Goal: Task Accomplishment & Management: Use online tool/utility

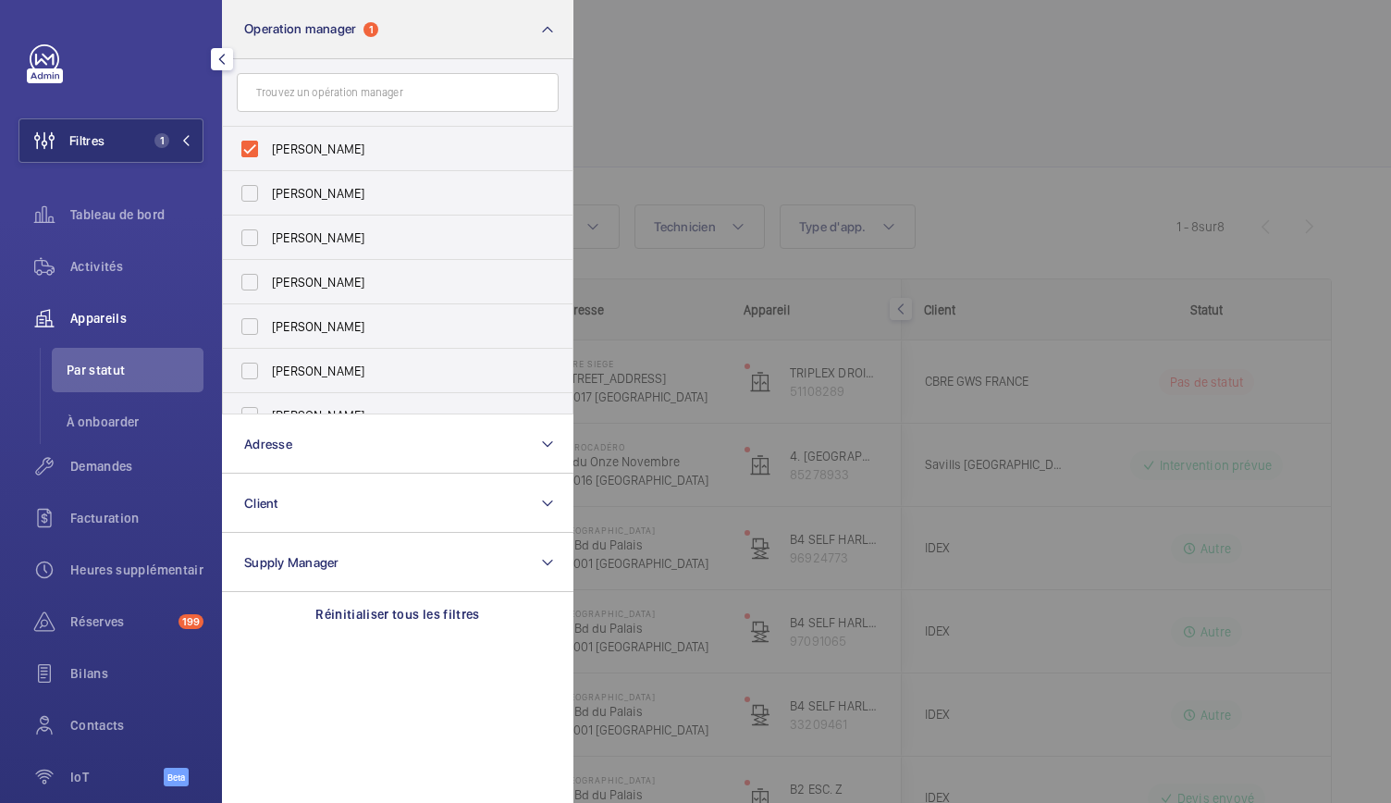
scroll to position [306, 0]
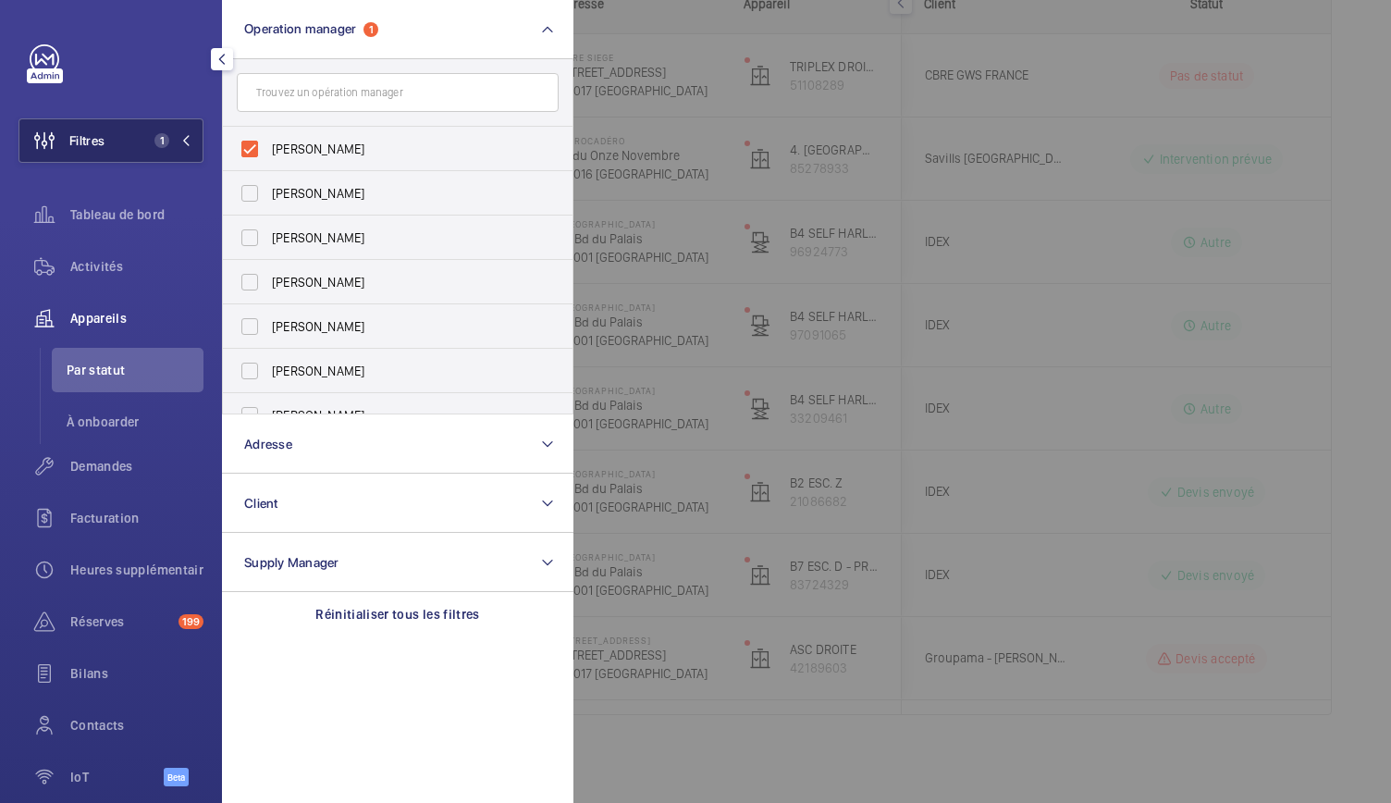
click at [171, 145] on span "1" at bounding box center [169, 140] width 44 height 15
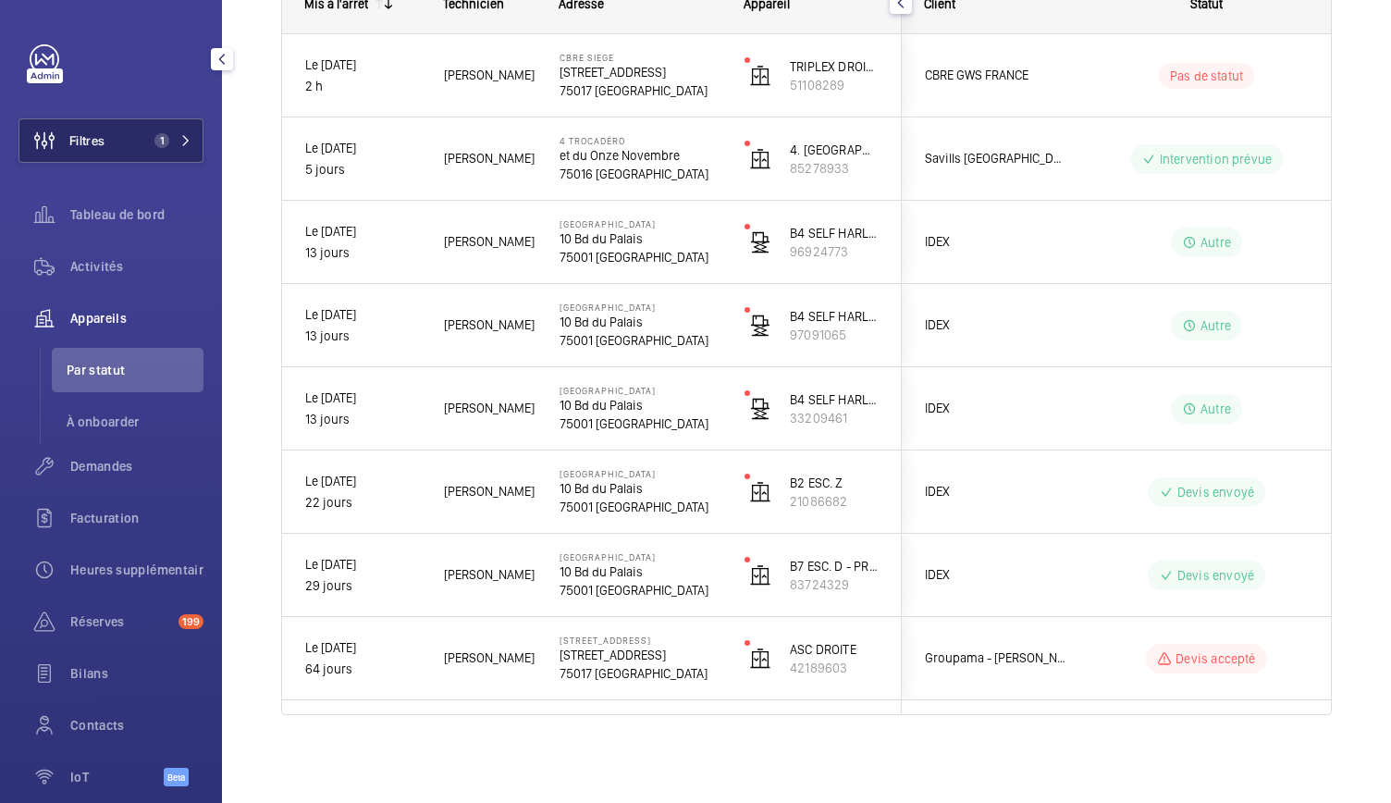
click at [153, 158] on button "Filtres 1" at bounding box center [110, 140] width 185 height 44
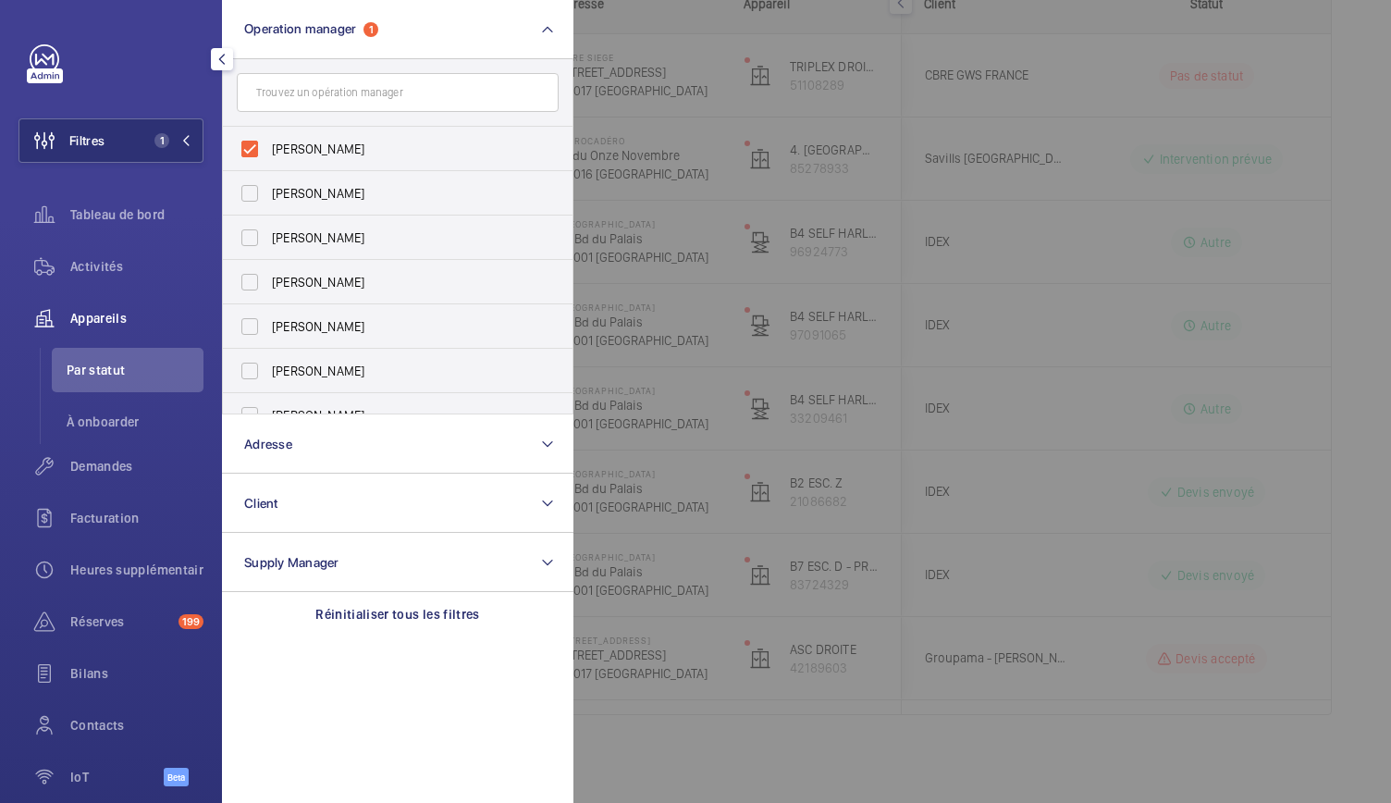
click at [641, 112] on div at bounding box center [1268, 401] width 1391 height 803
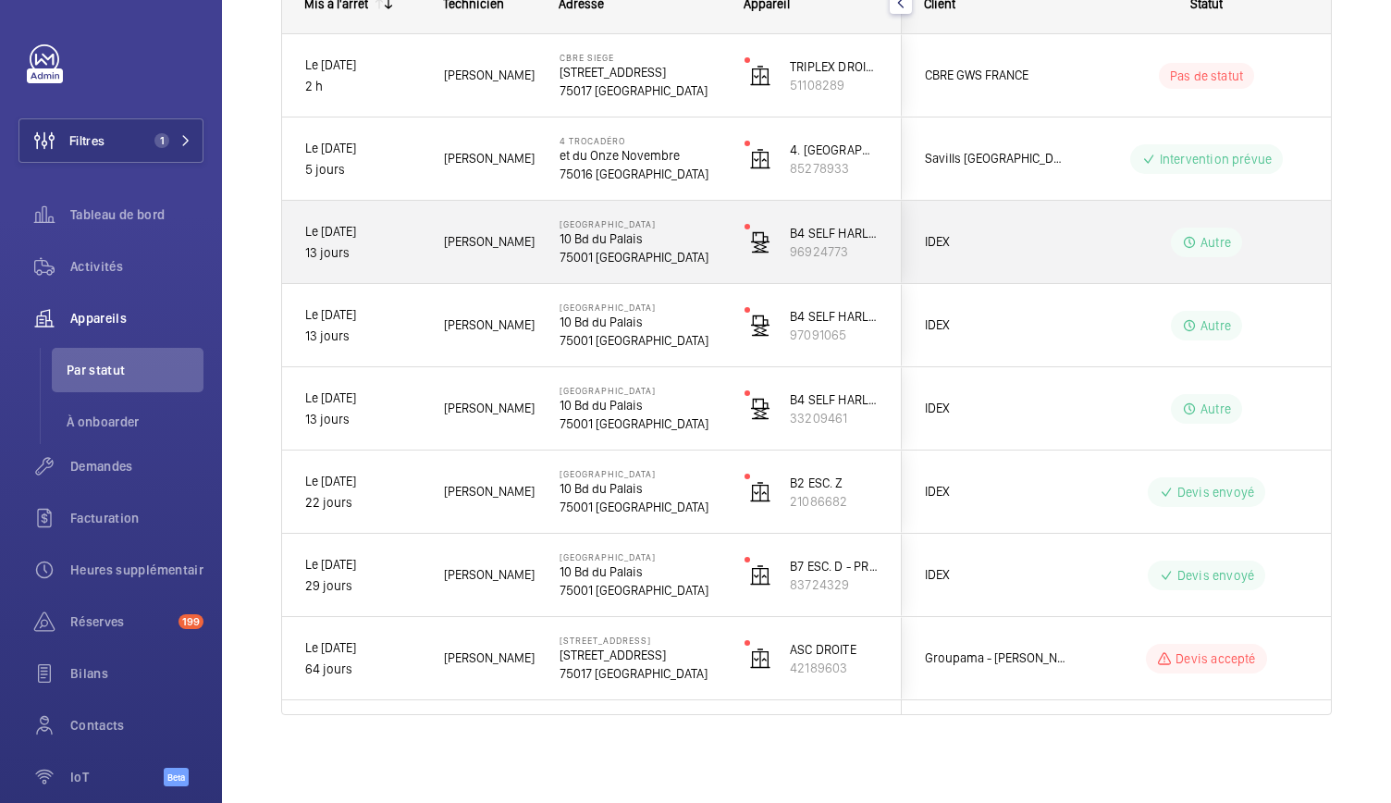
scroll to position [0, 0]
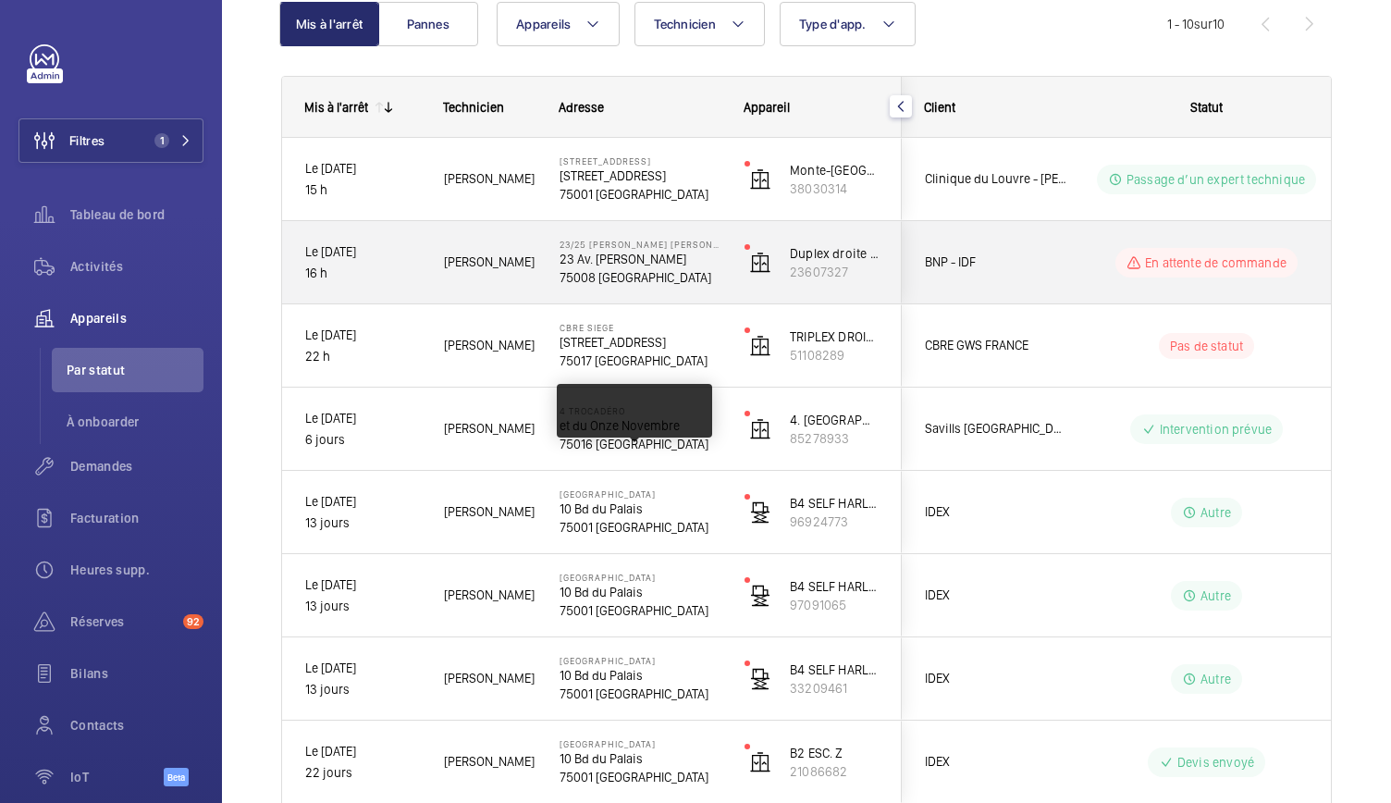
scroll to position [203, 0]
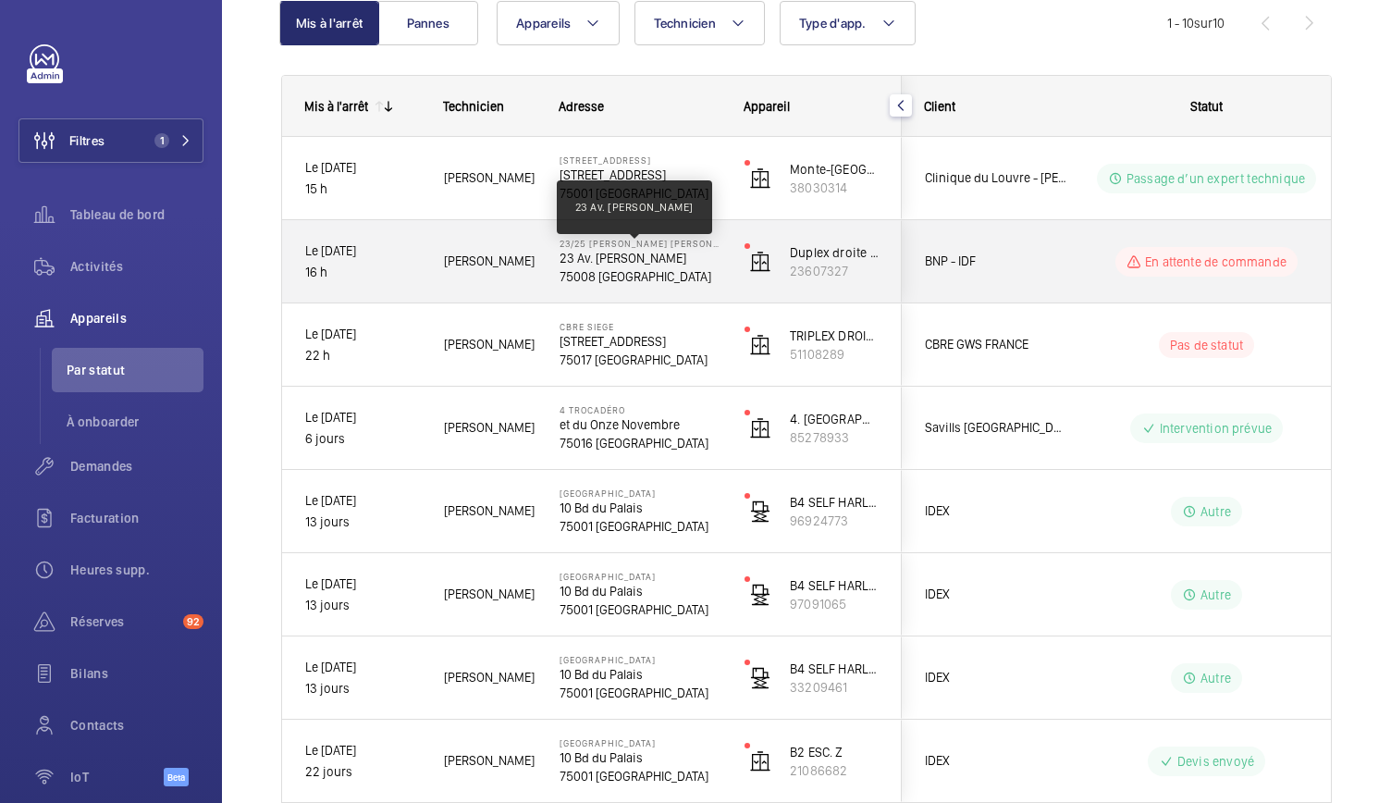
click at [599, 257] on p "23 Av. Franklin Delano Roosevelt" at bounding box center [639, 258] width 161 height 18
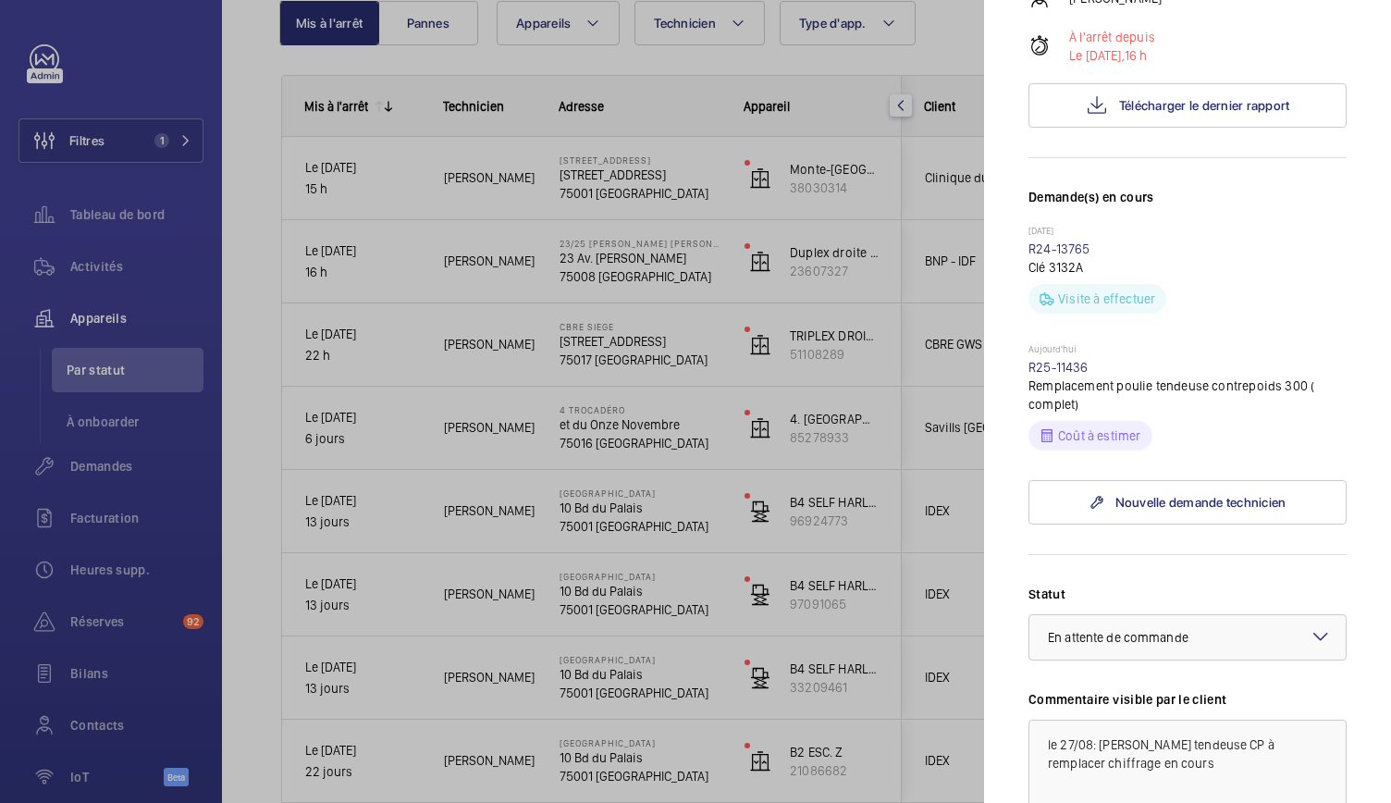
scroll to position [0, 0]
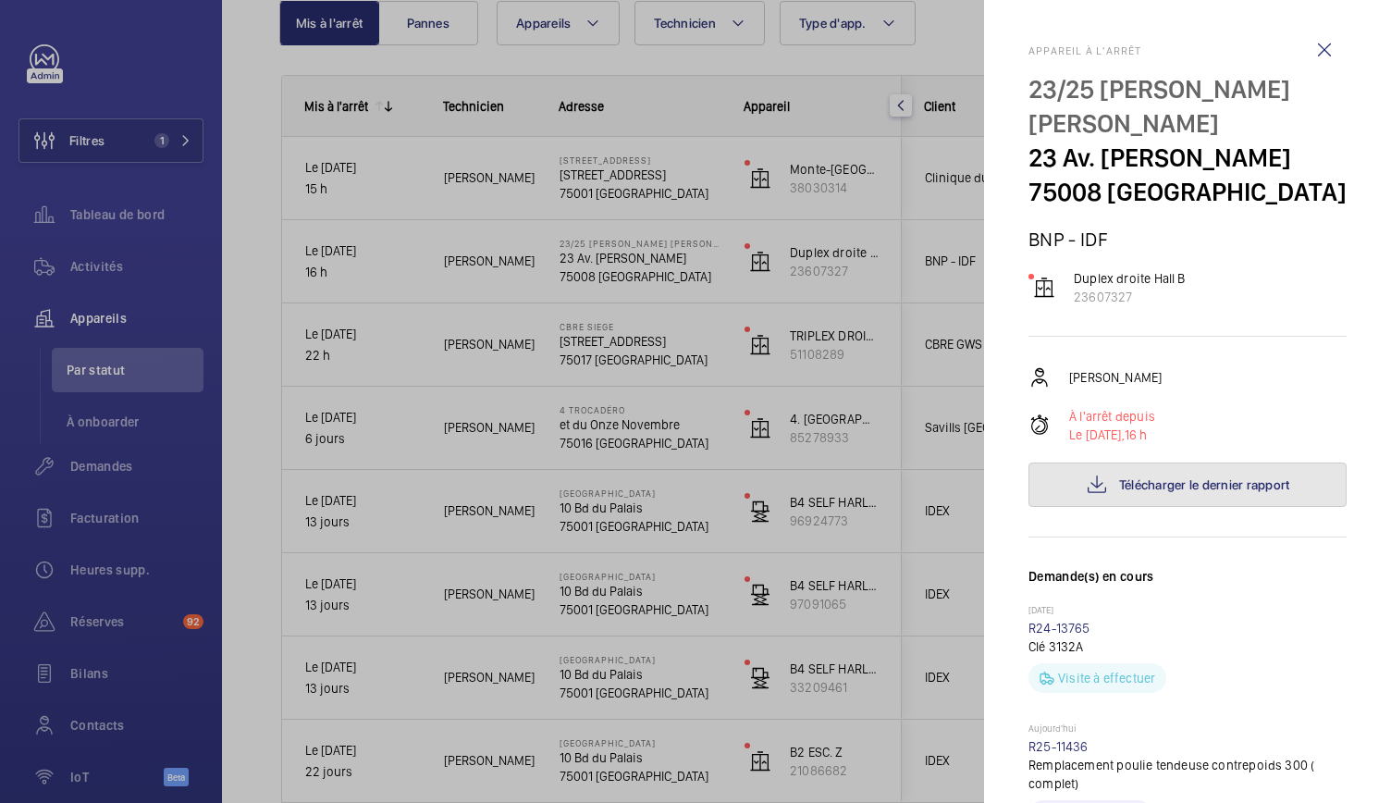
click at [1176, 507] on button "Télécharger le dernier rapport" at bounding box center [1187, 484] width 318 height 44
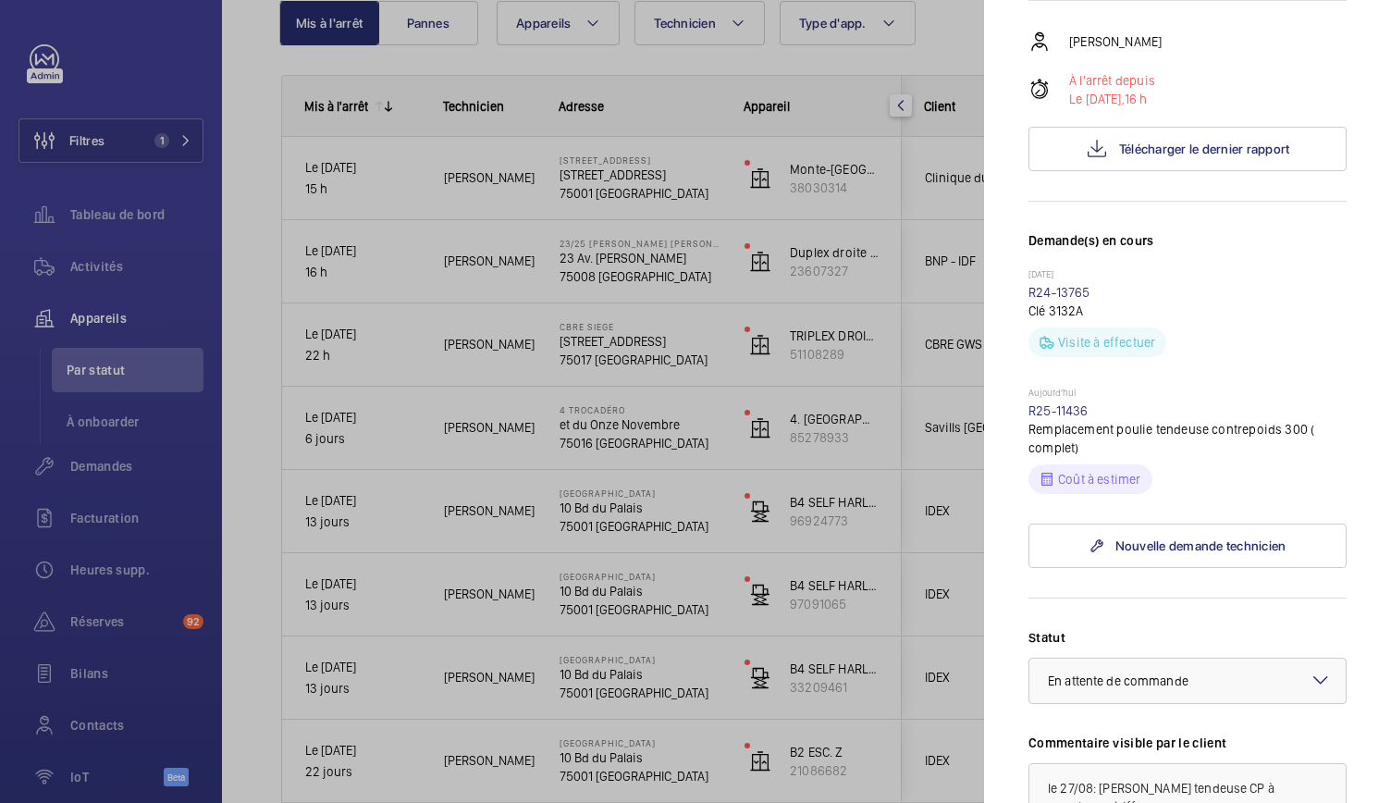
scroll to position [382, 0]
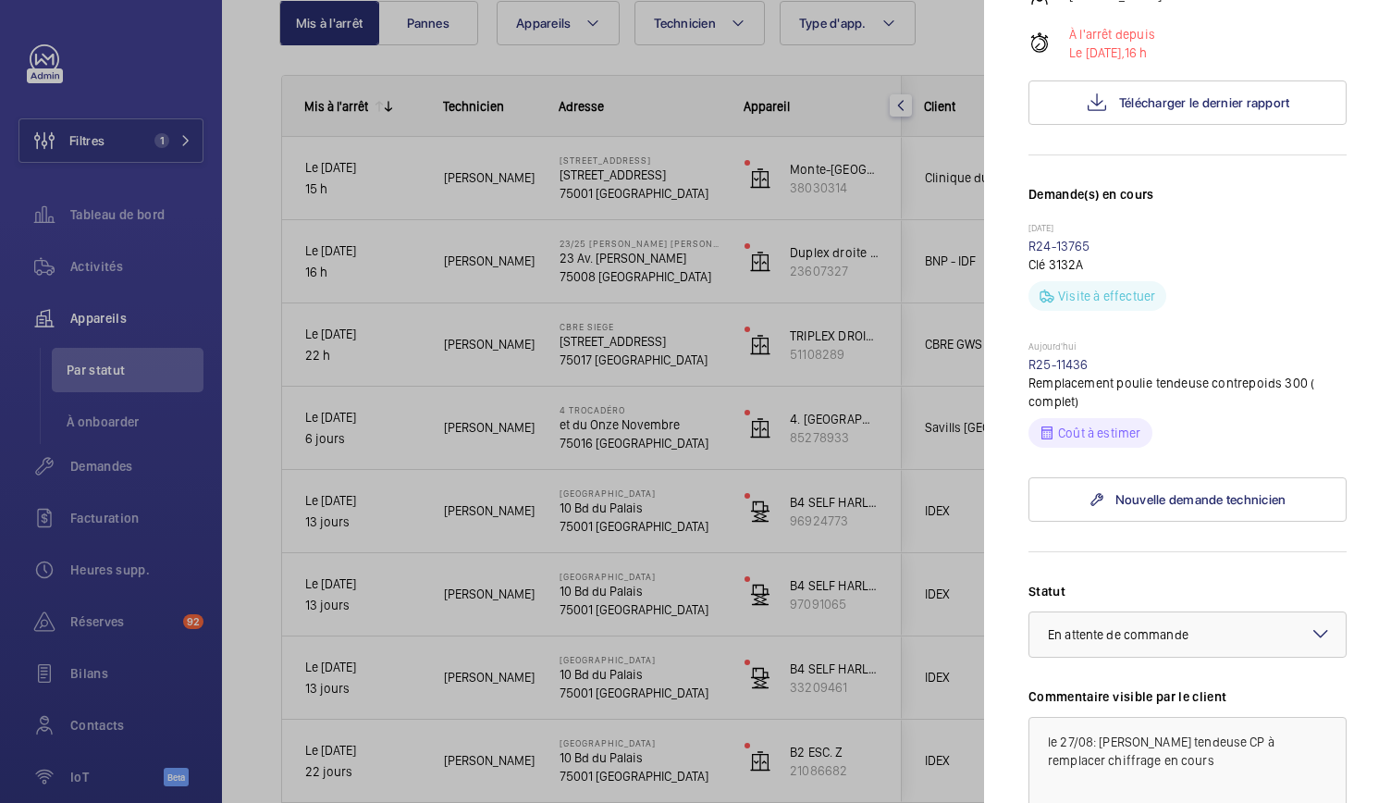
click at [639, 92] on div at bounding box center [695, 401] width 1391 height 803
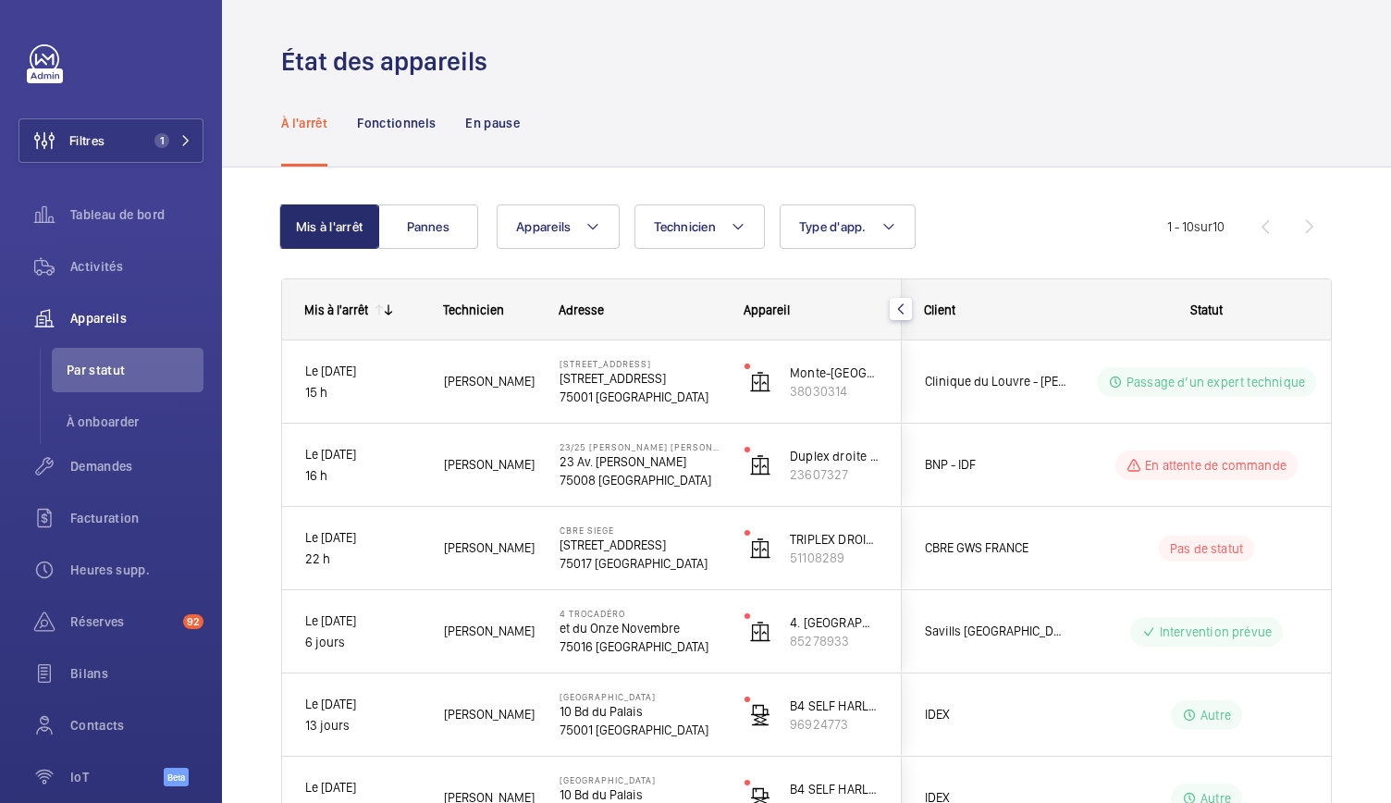
scroll to position [472, 0]
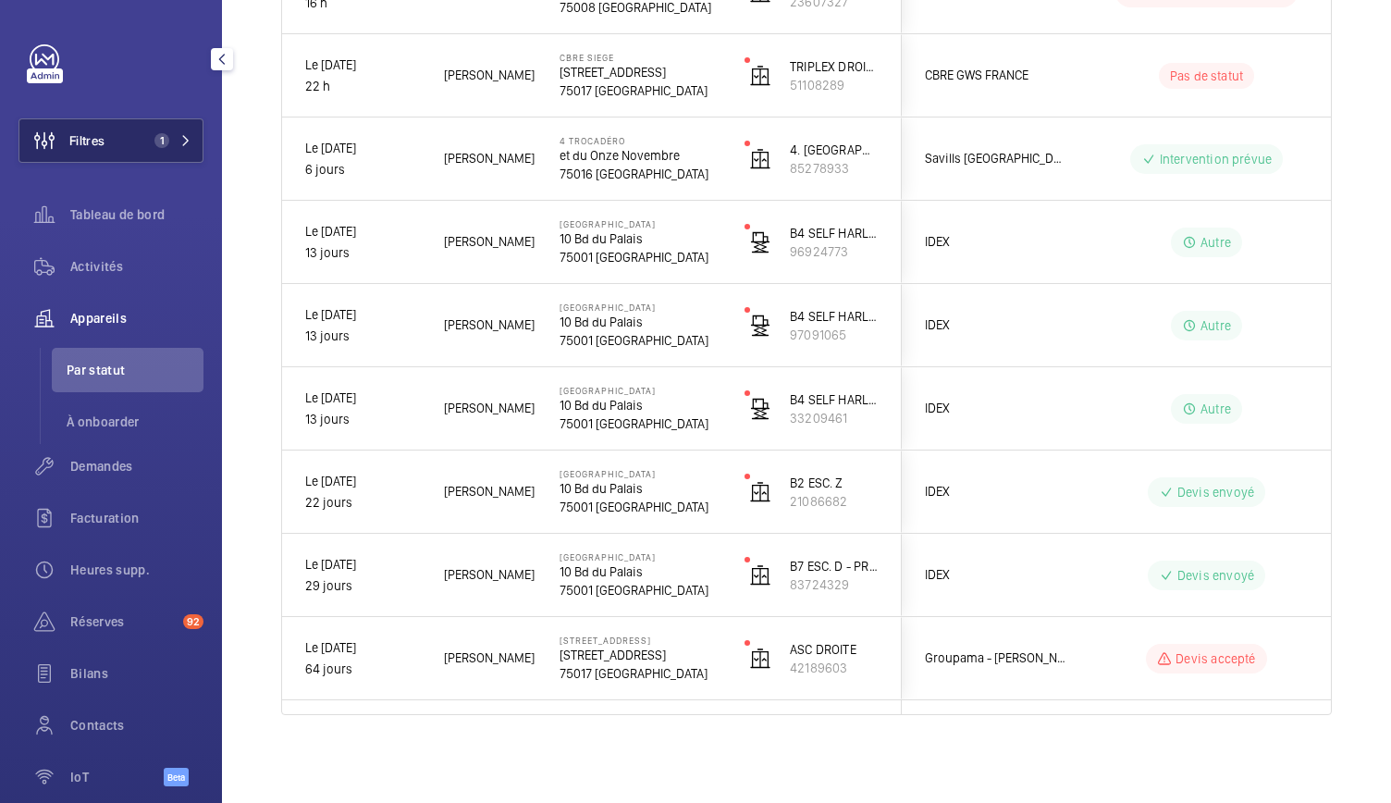
click at [166, 139] on span "1" at bounding box center [169, 140] width 44 height 15
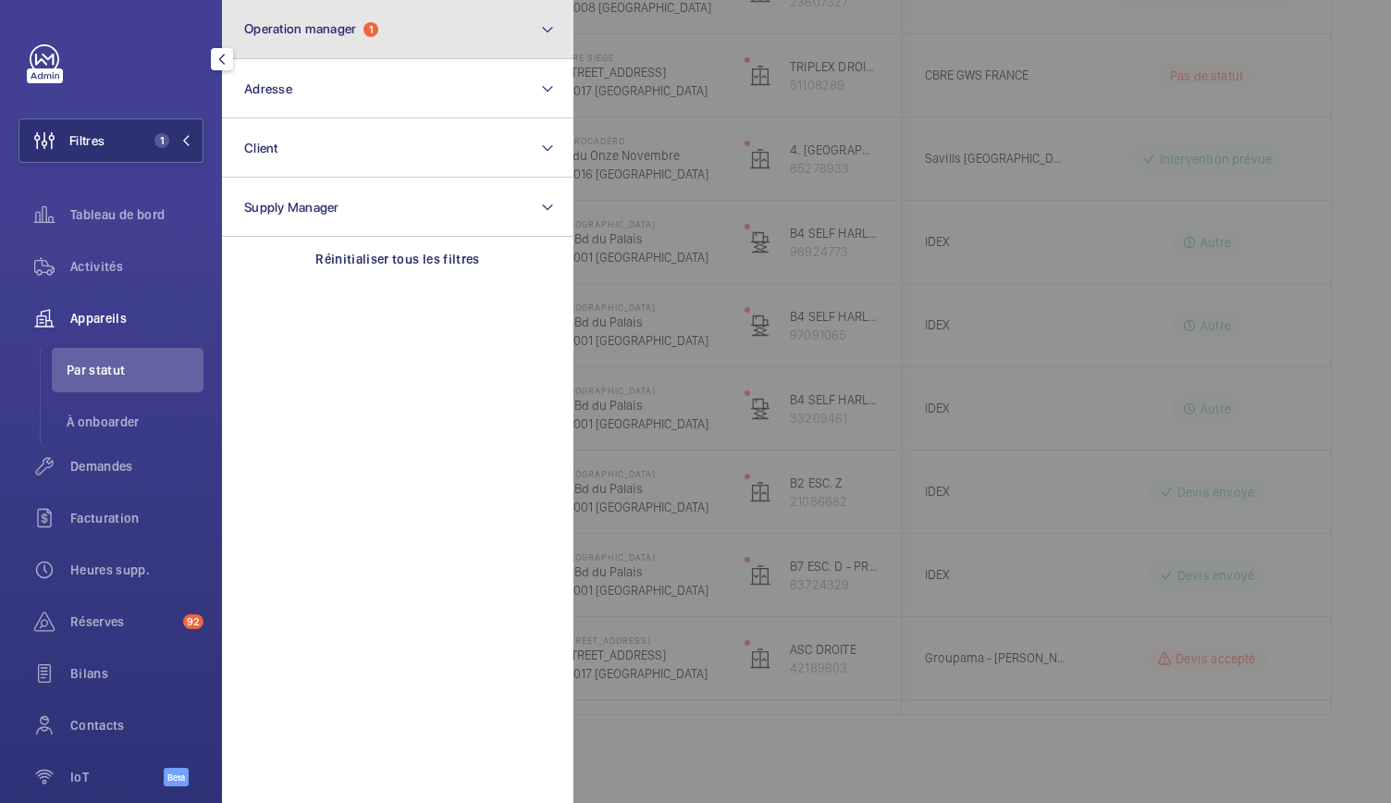
click at [346, 51] on button "Operation manager 1" at bounding box center [397, 29] width 351 height 59
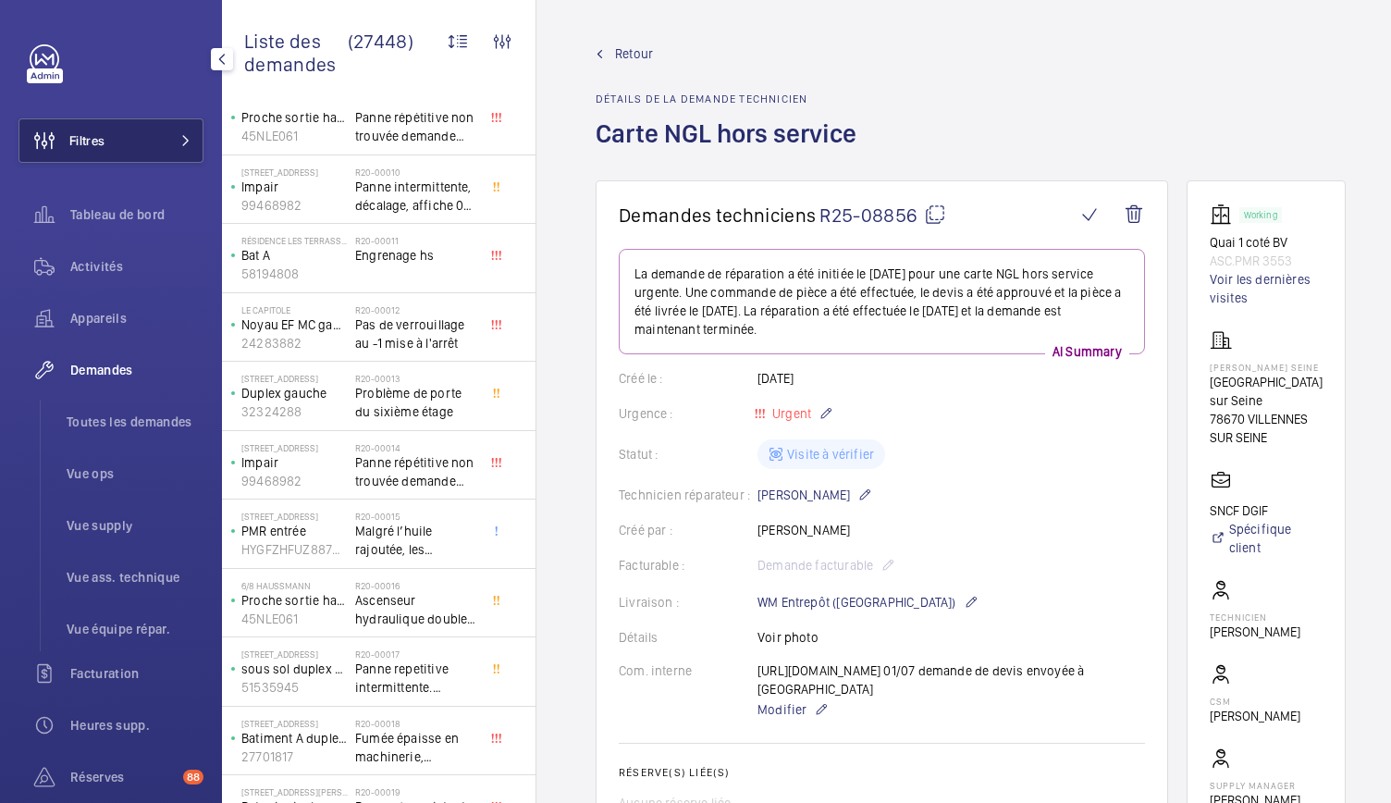
click at [155, 149] on button "Filtres" at bounding box center [110, 140] width 185 height 44
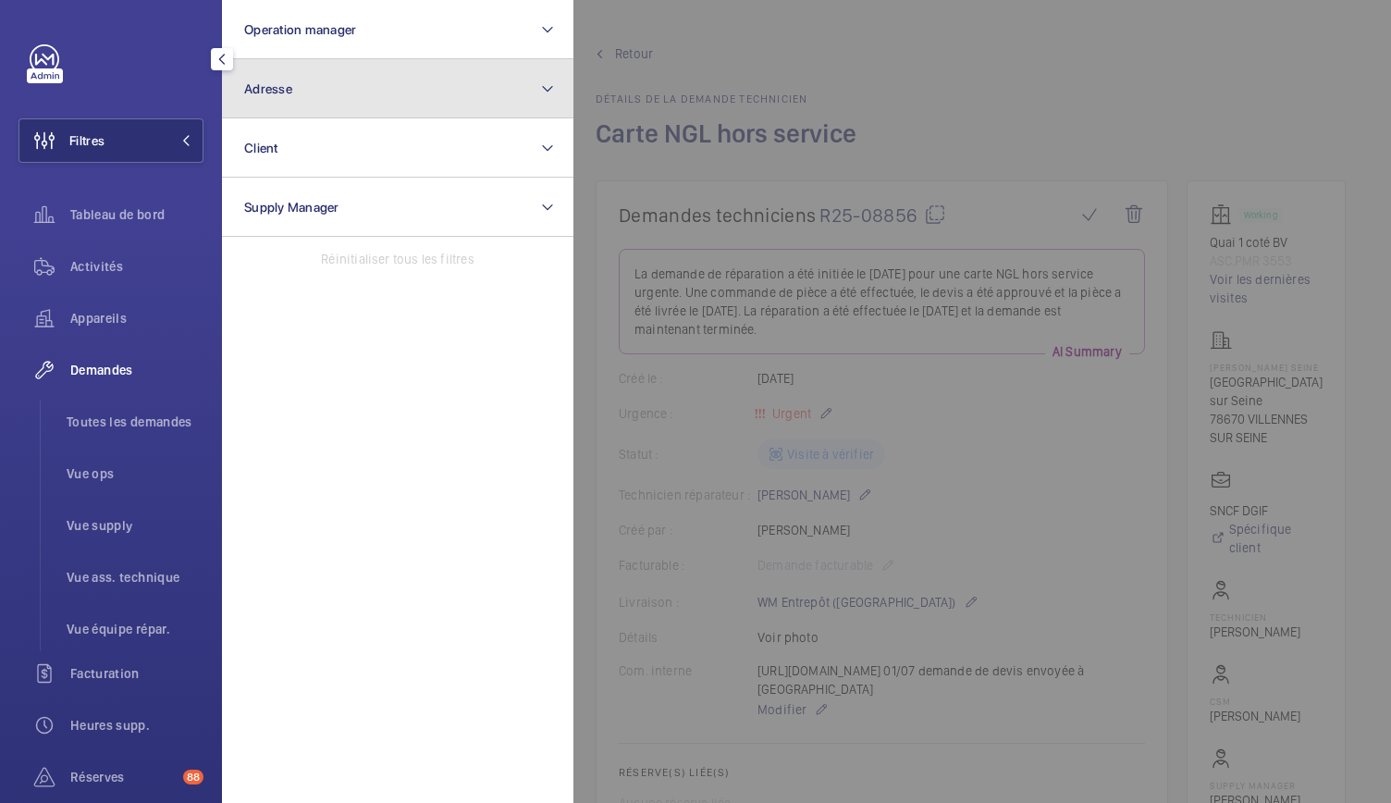
click at [347, 108] on button "Adresse" at bounding box center [397, 88] width 351 height 59
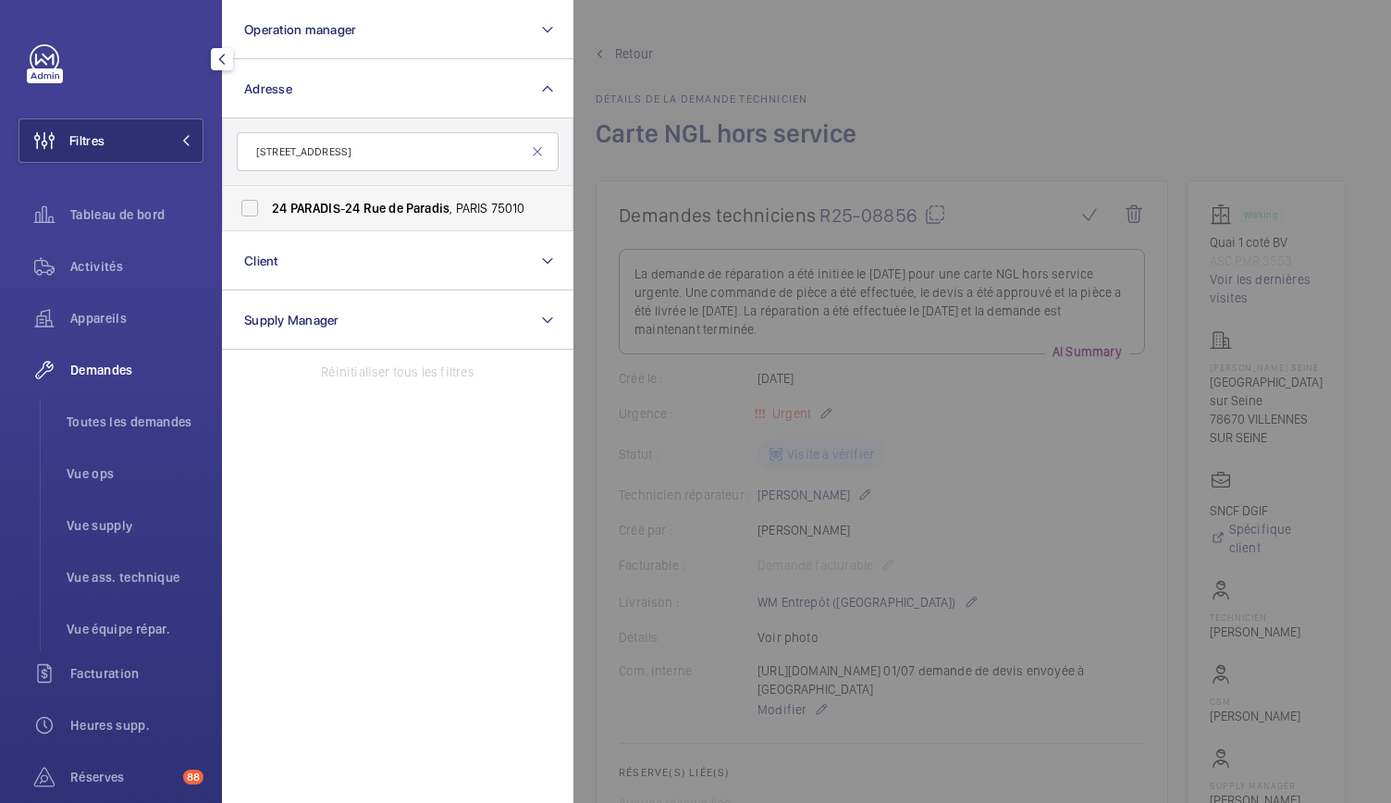
type input "24 Rue de Paradis"
click at [397, 212] on span "de" at bounding box center [395, 208] width 14 height 15
click at [268, 212] on input "24 PARADIS - 24 Rue de Paradis , PARIS 75010" at bounding box center [249, 208] width 37 height 37
checkbox input "true"
click at [101, 269] on span "Activités" at bounding box center [136, 266] width 133 height 18
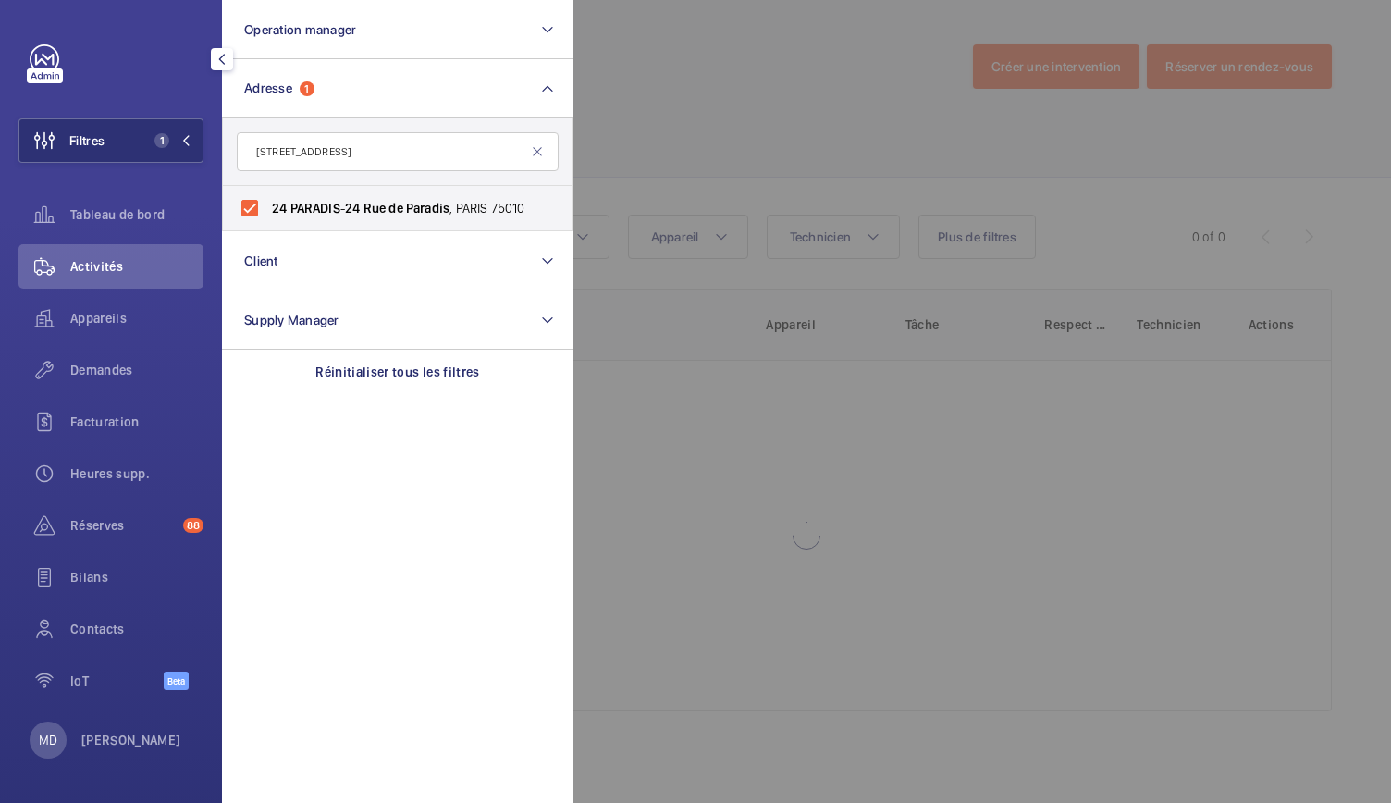
click at [719, 132] on div at bounding box center [1268, 401] width 1391 height 803
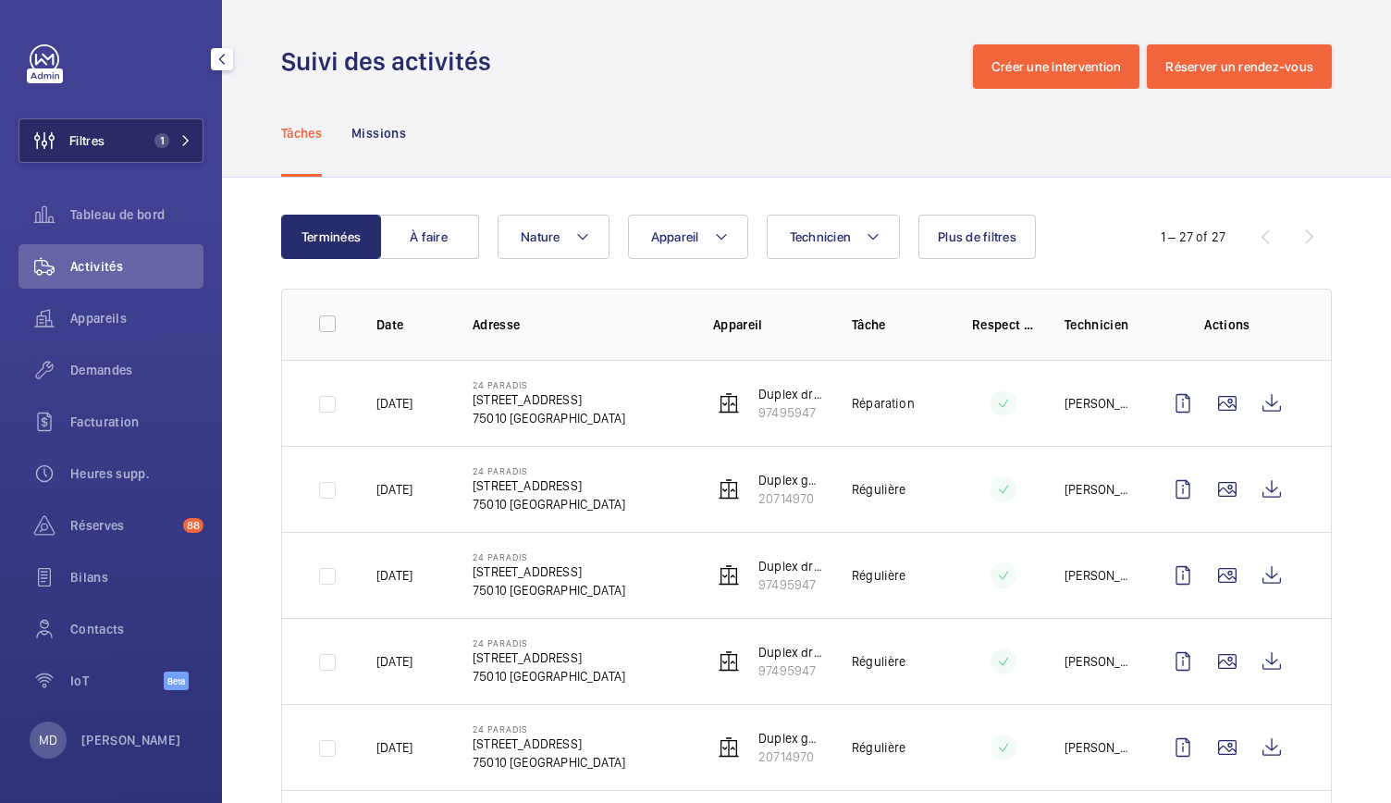
click at [176, 135] on span "1" at bounding box center [169, 140] width 44 height 15
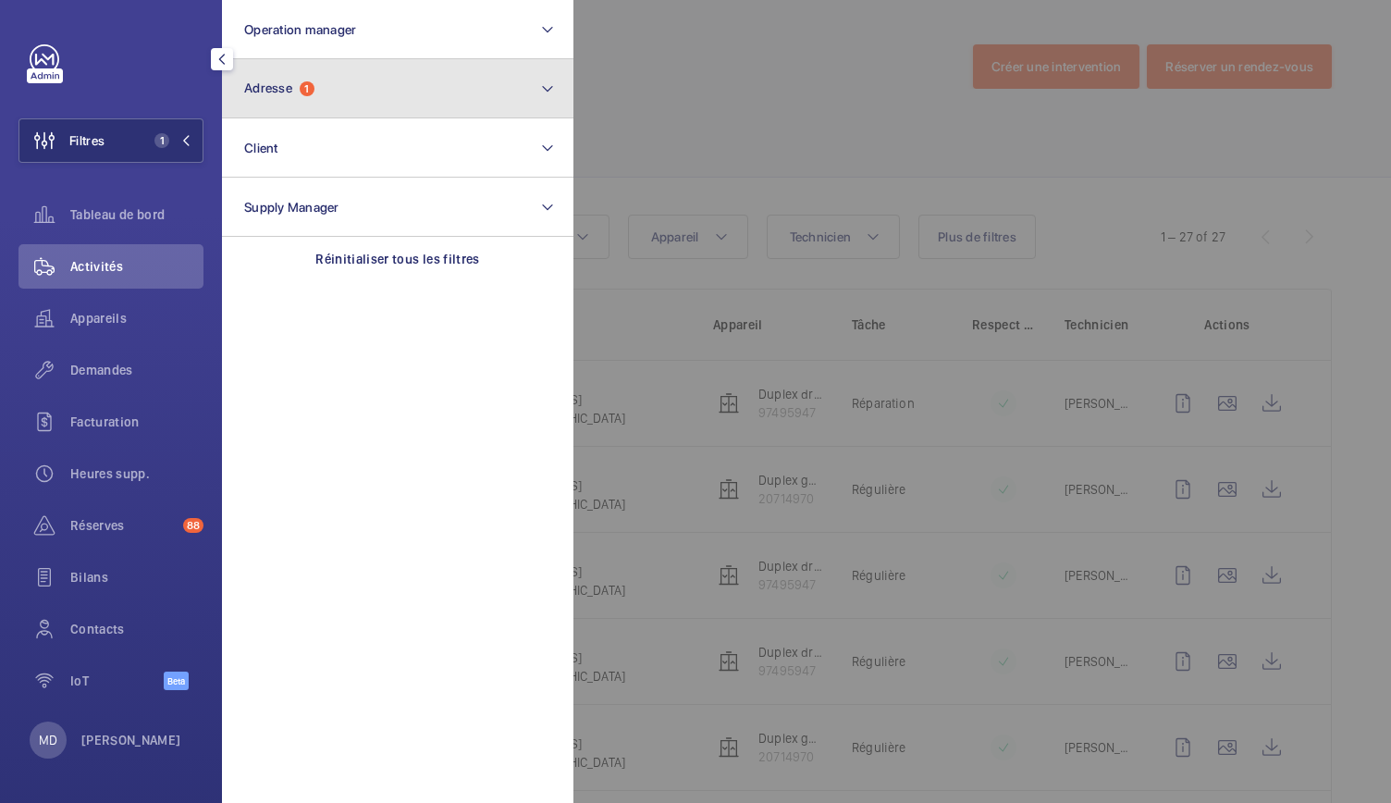
click at [349, 99] on button "Adresse 1" at bounding box center [397, 88] width 351 height 59
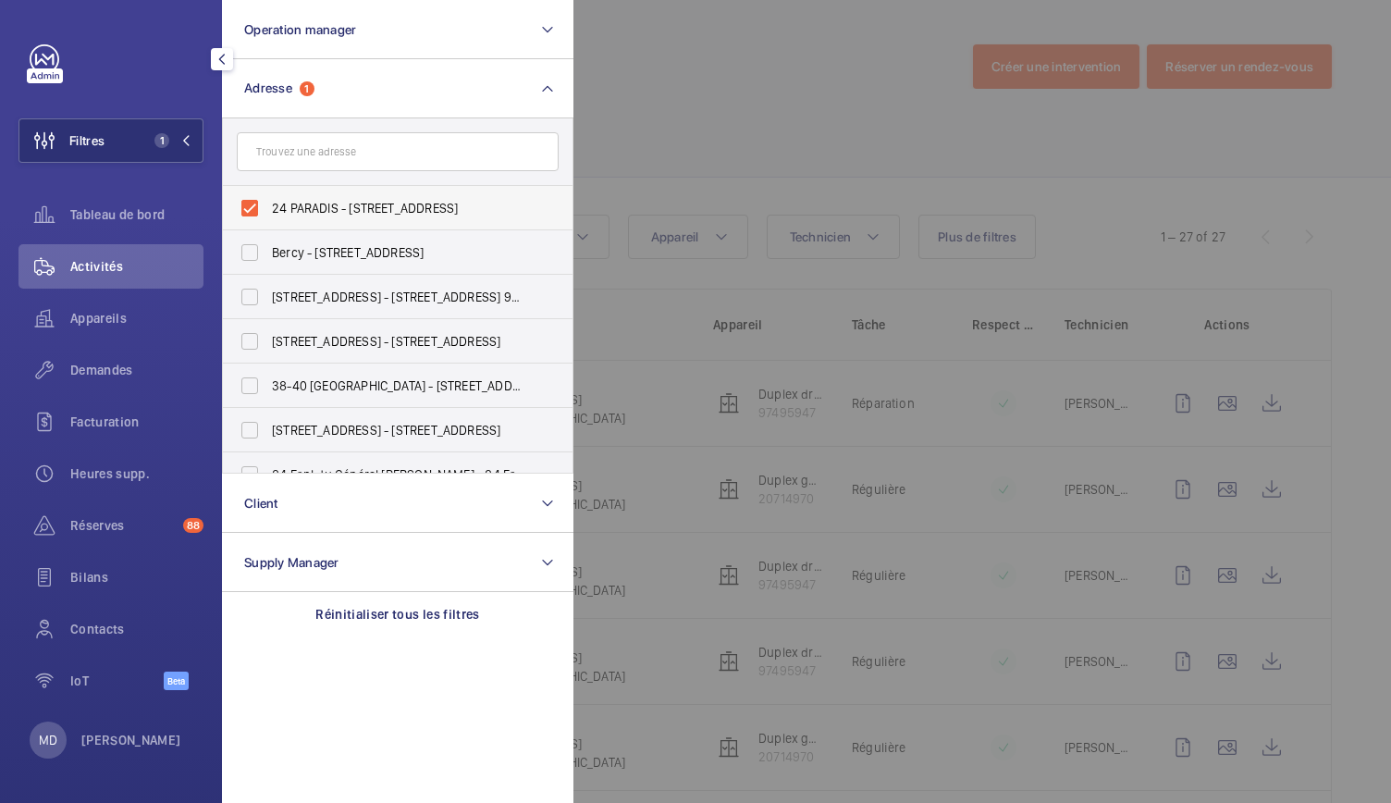
click at [251, 208] on label "24 PARADIS - 24 Rue de Paradis, PARIS 75010" at bounding box center [384, 208] width 322 height 44
click at [251, 208] on input "24 PARADIS - 24 Rue de Paradis, PARIS 75010" at bounding box center [249, 208] width 37 height 37
checkbox input "false"
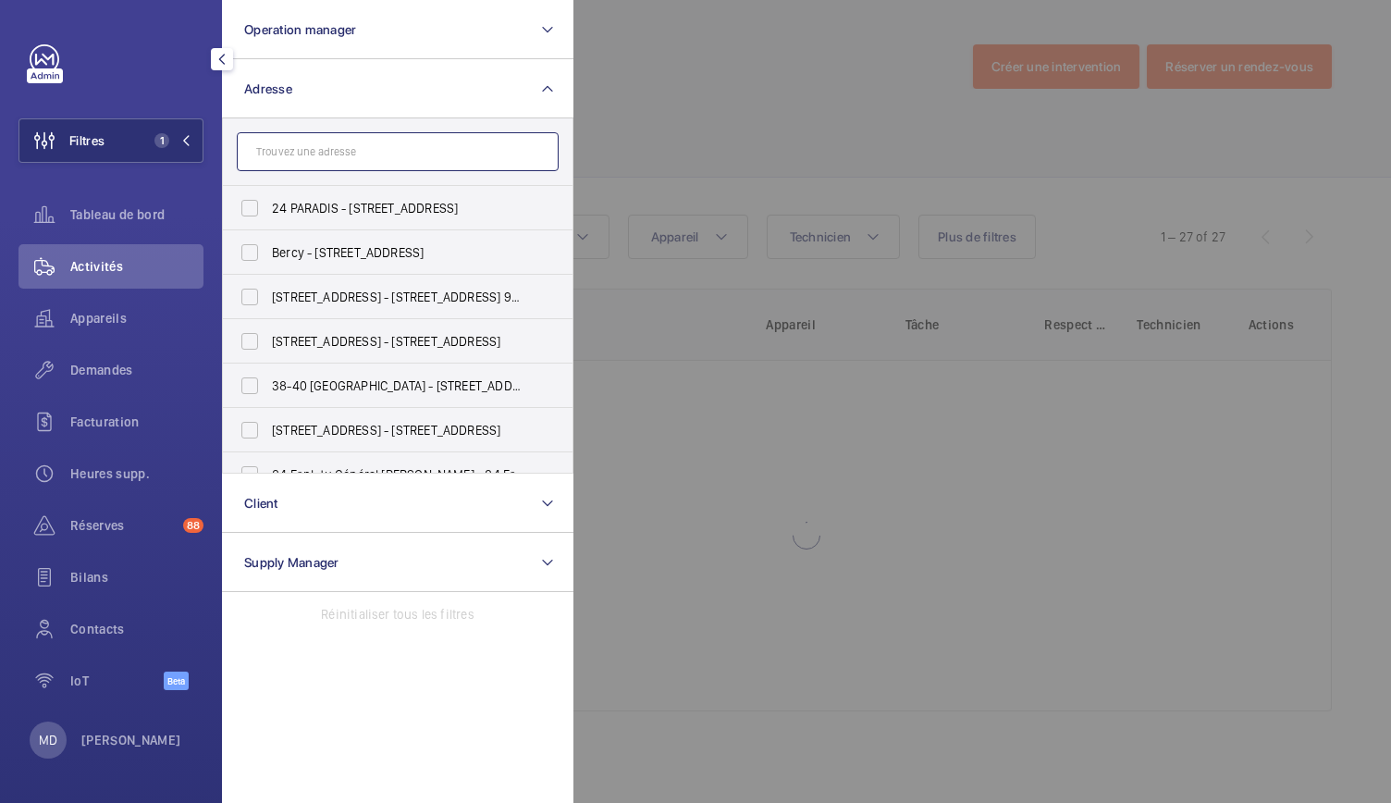
click at [277, 156] on input "text" at bounding box center [398, 151] width 322 height 39
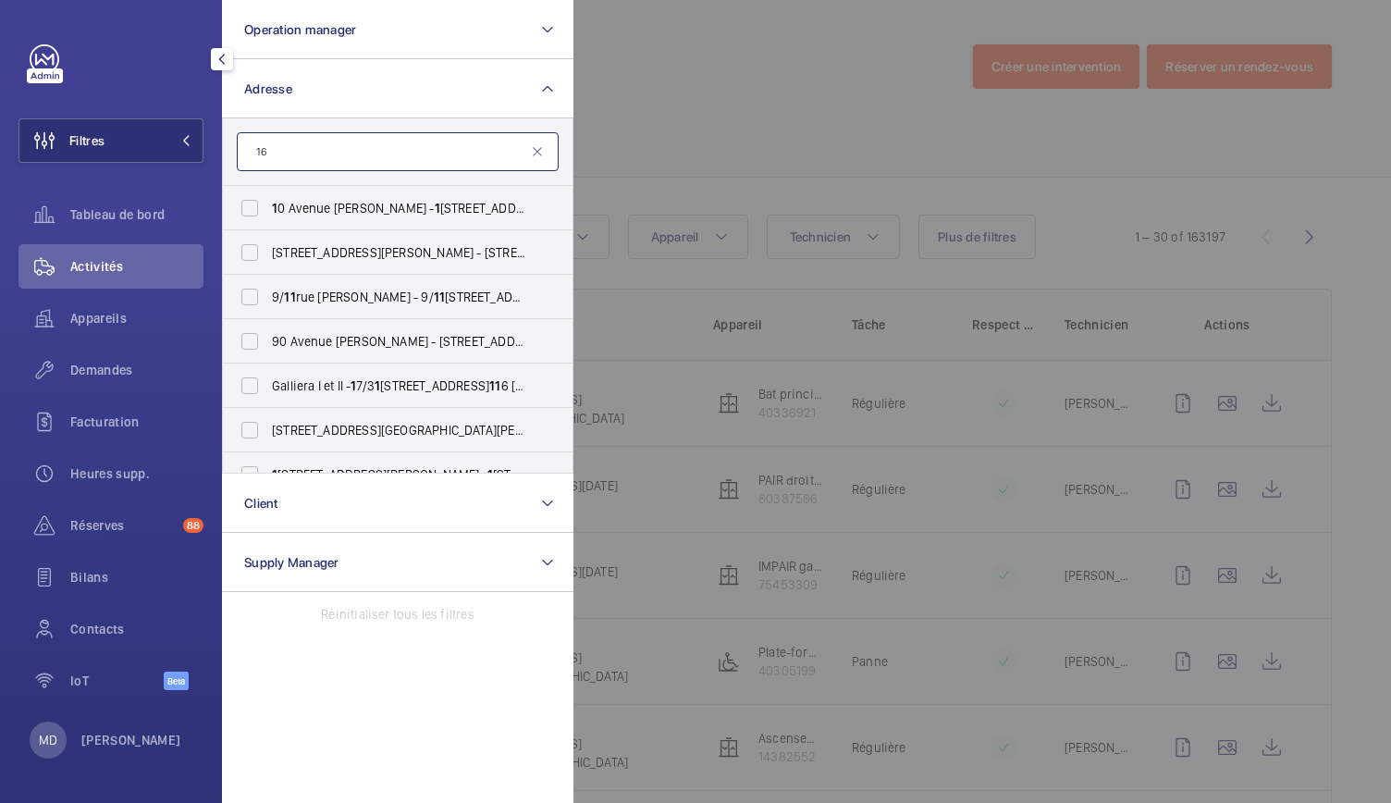
type input "1"
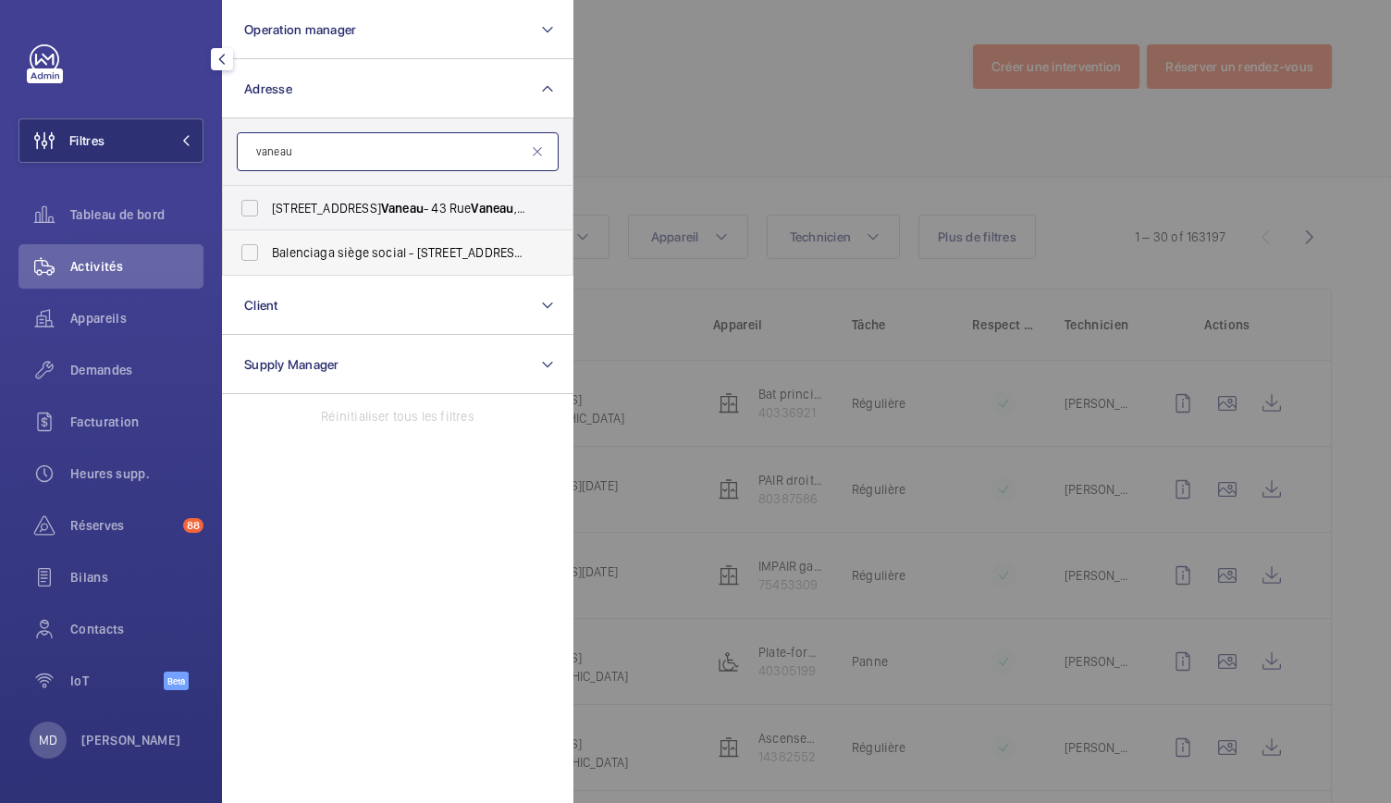
type input "vaneau"
click at [259, 254] on label "Balenciaga siège social - 16 Rue Vaneau , PARIS 75007" at bounding box center [384, 252] width 322 height 44
click at [259, 254] on input "Balenciaga siège social - 16 Rue Vaneau , PARIS 75007" at bounding box center [249, 252] width 37 height 37
checkbox input "true"
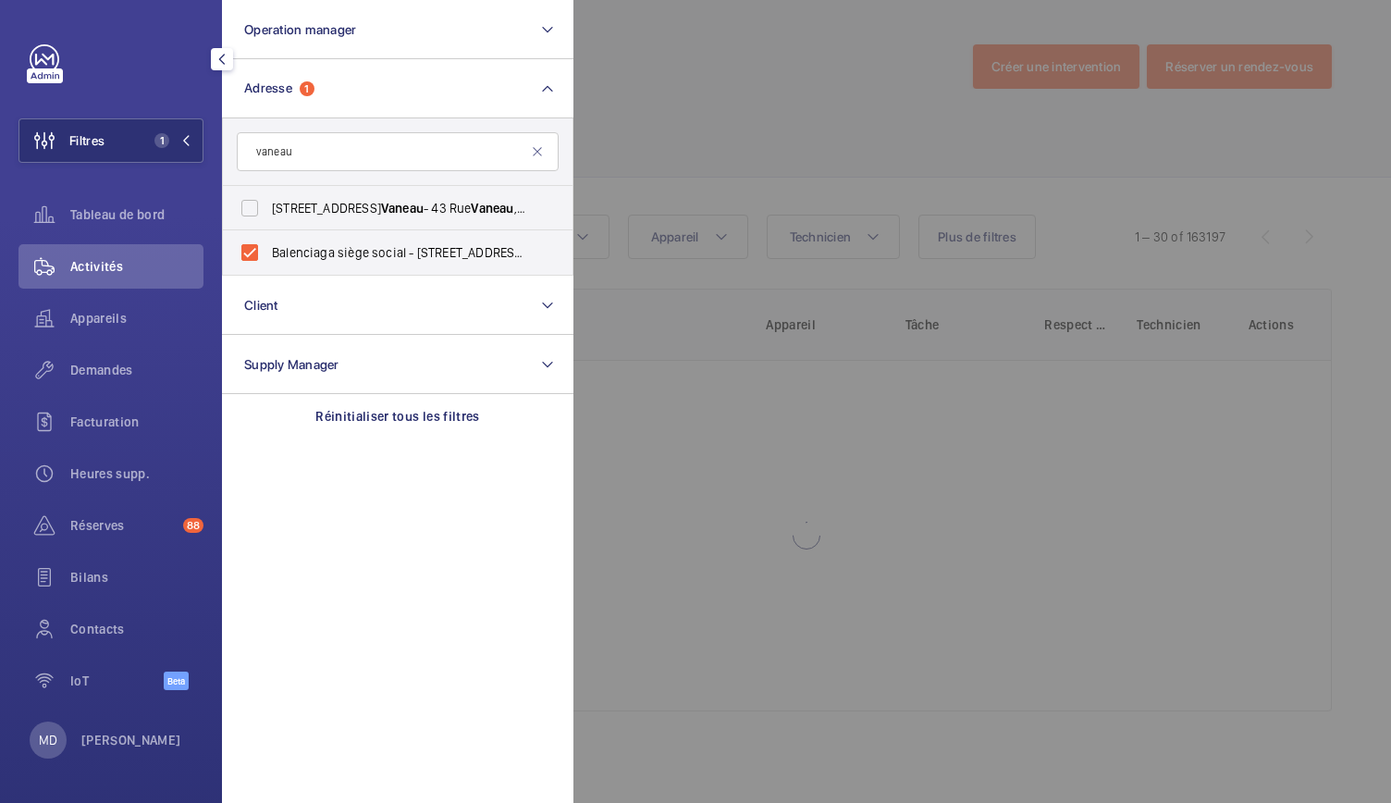
click at [699, 152] on div at bounding box center [1268, 401] width 1391 height 803
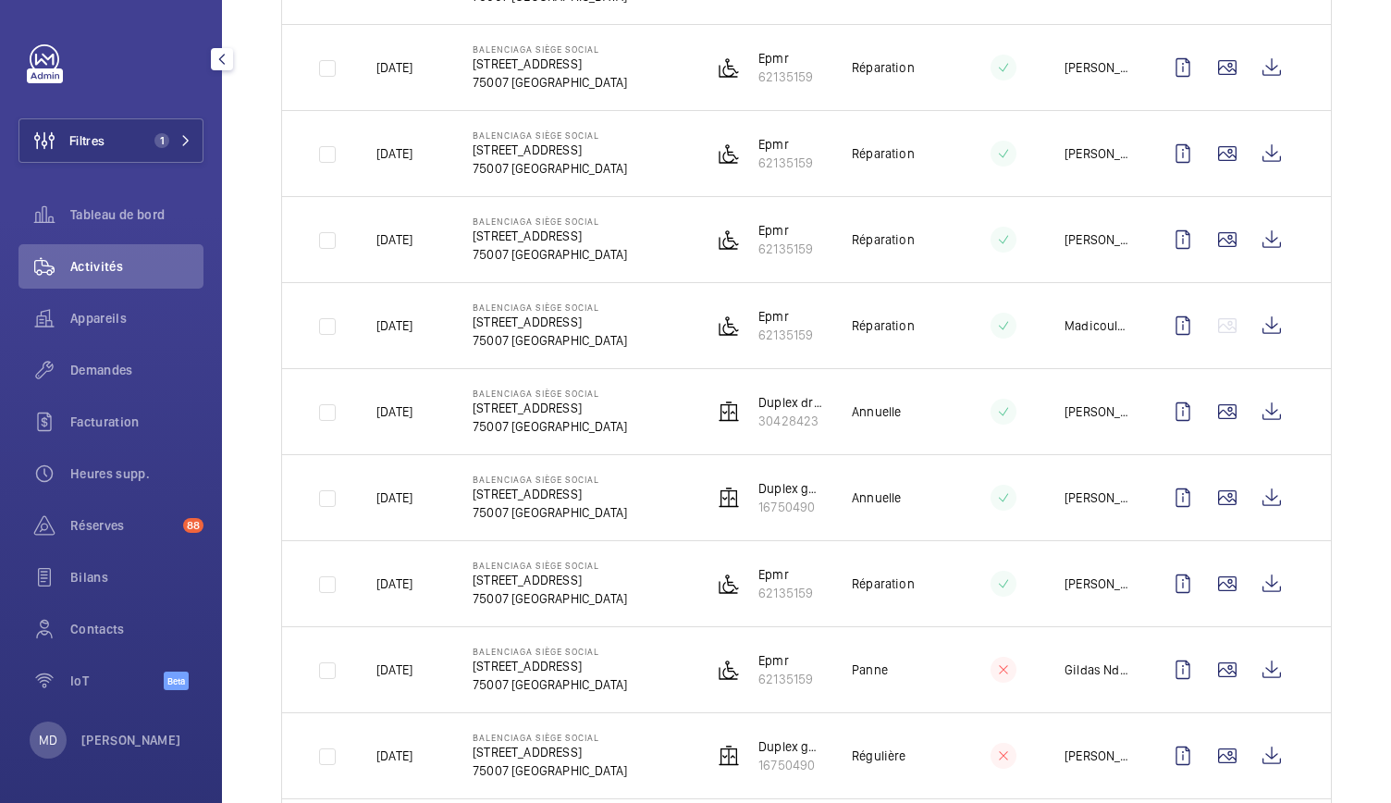
scroll to position [424, 0]
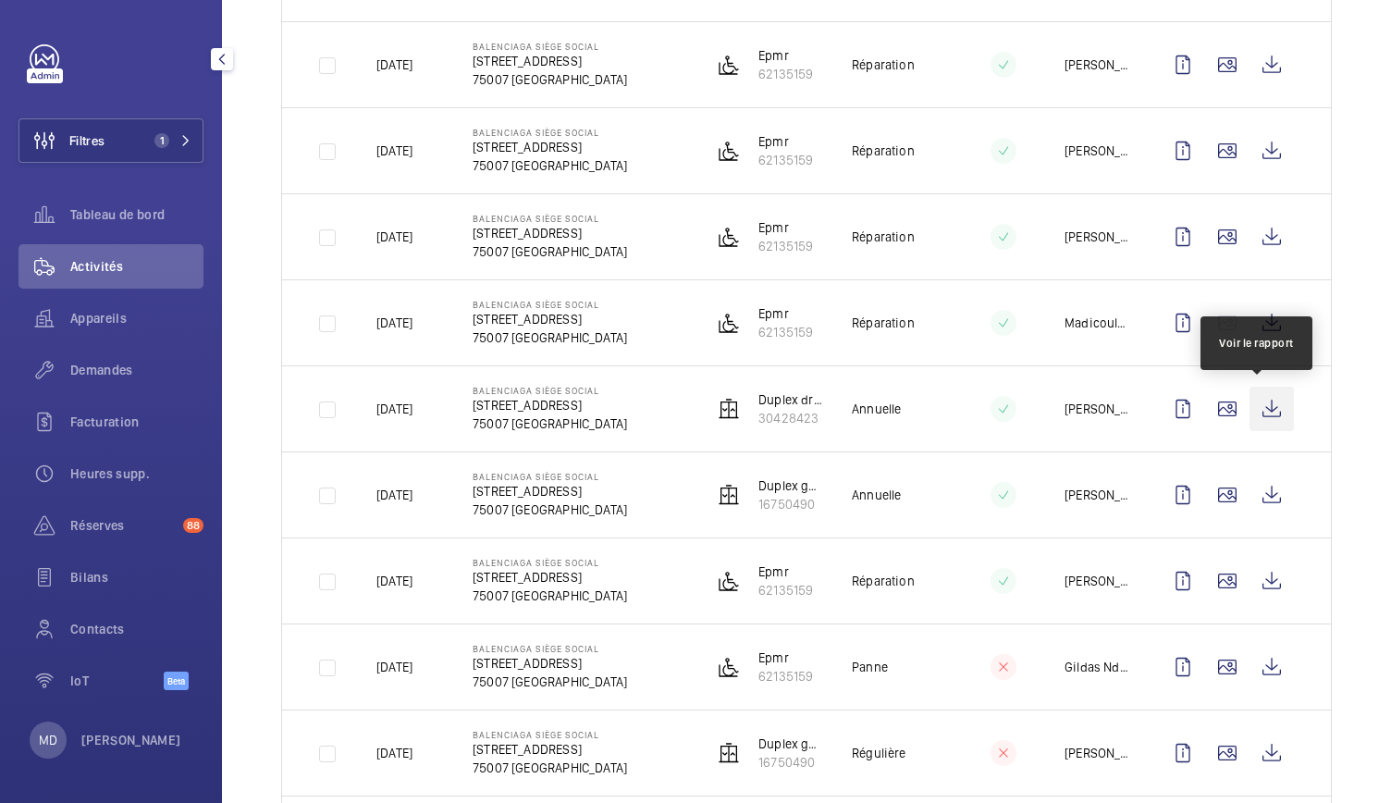
click at [1249, 410] on wm-front-icon-button at bounding box center [1271, 408] width 44 height 44
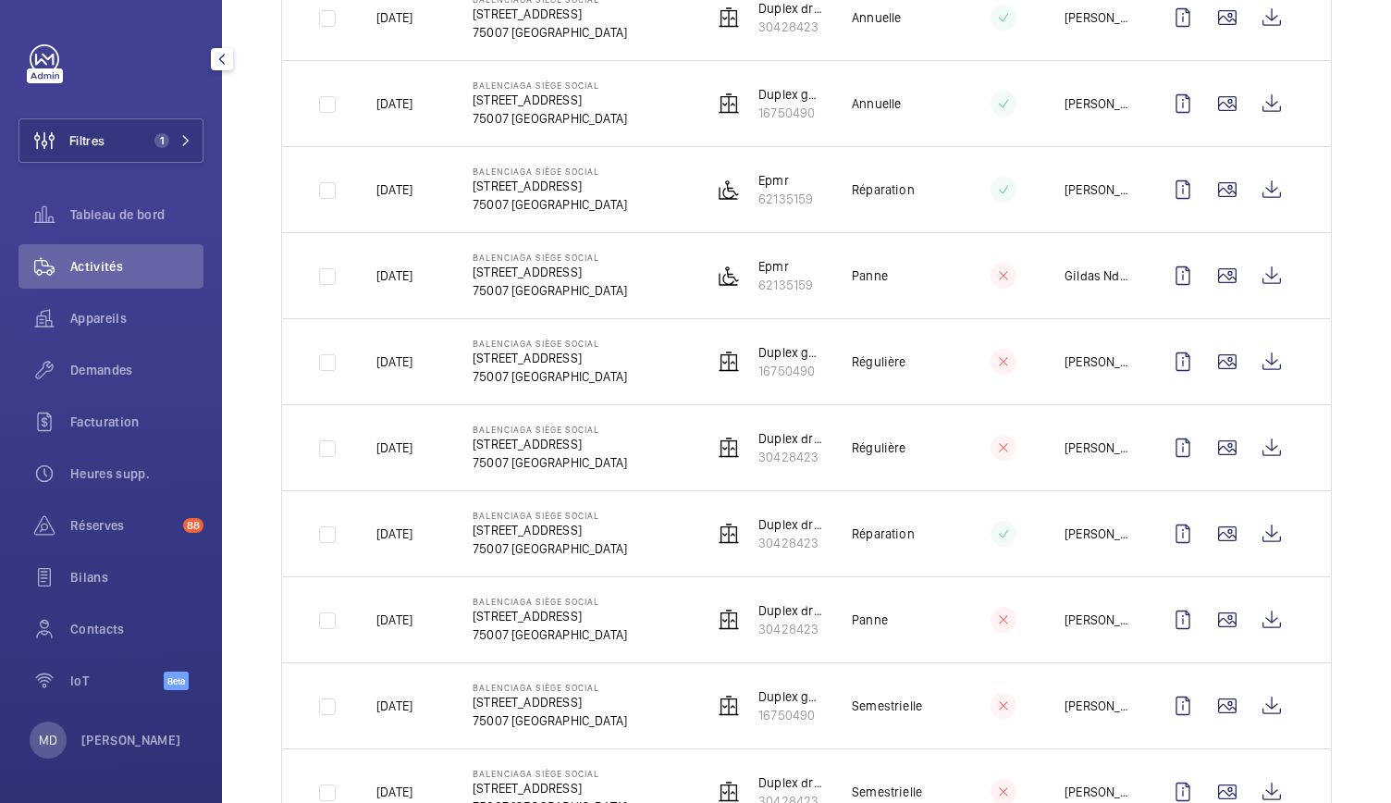
scroll to position [0, 0]
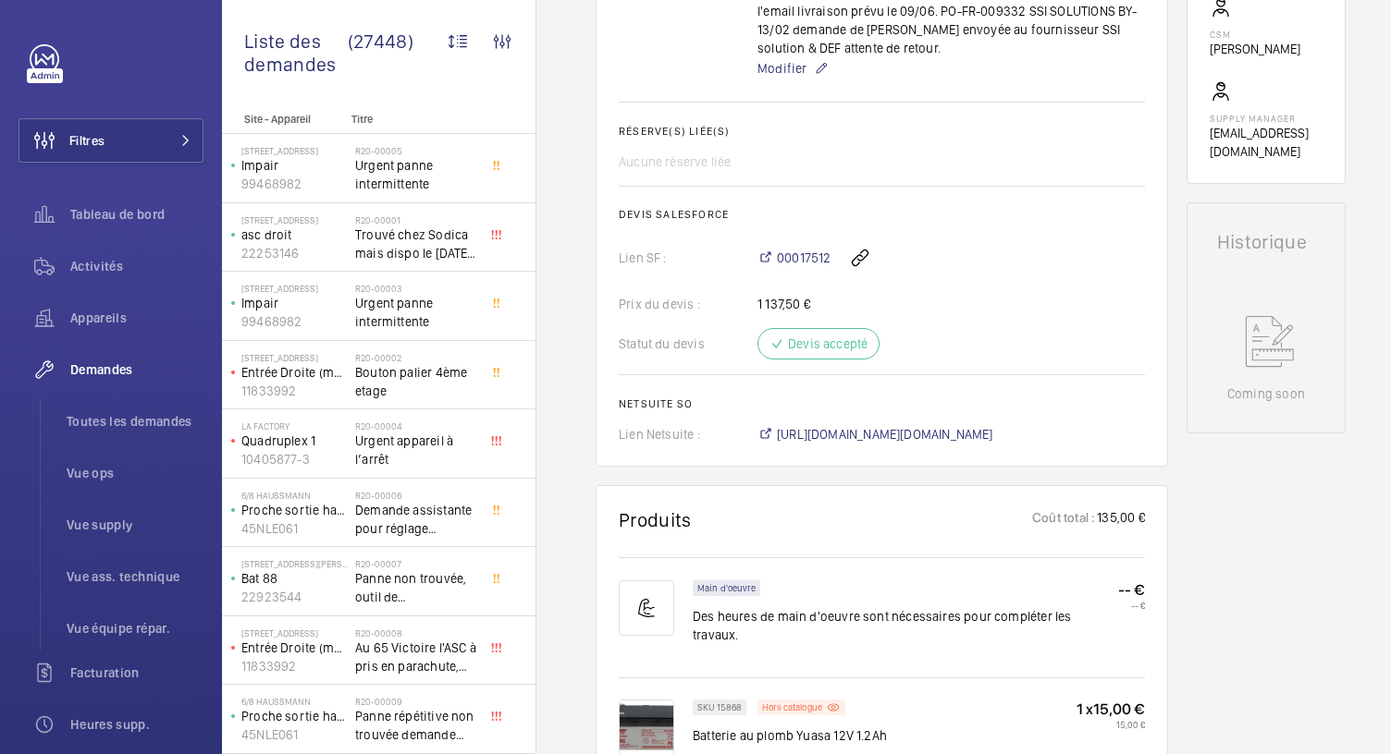
scroll to position [673, 0]
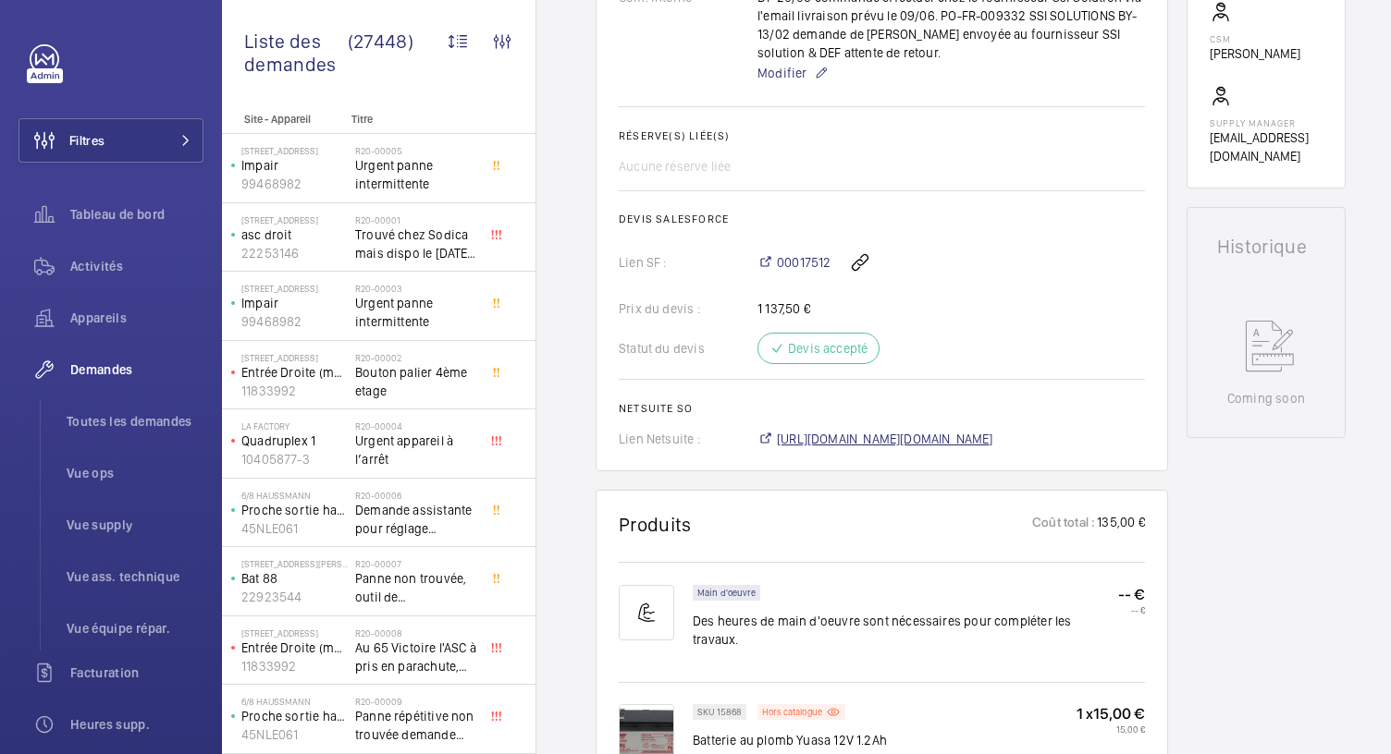
click at [899, 448] on span "https://6461500.app.netsuite.com/app/accounting/transactions/salesord.nl?id=263…" at bounding box center [885, 439] width 216 height 18
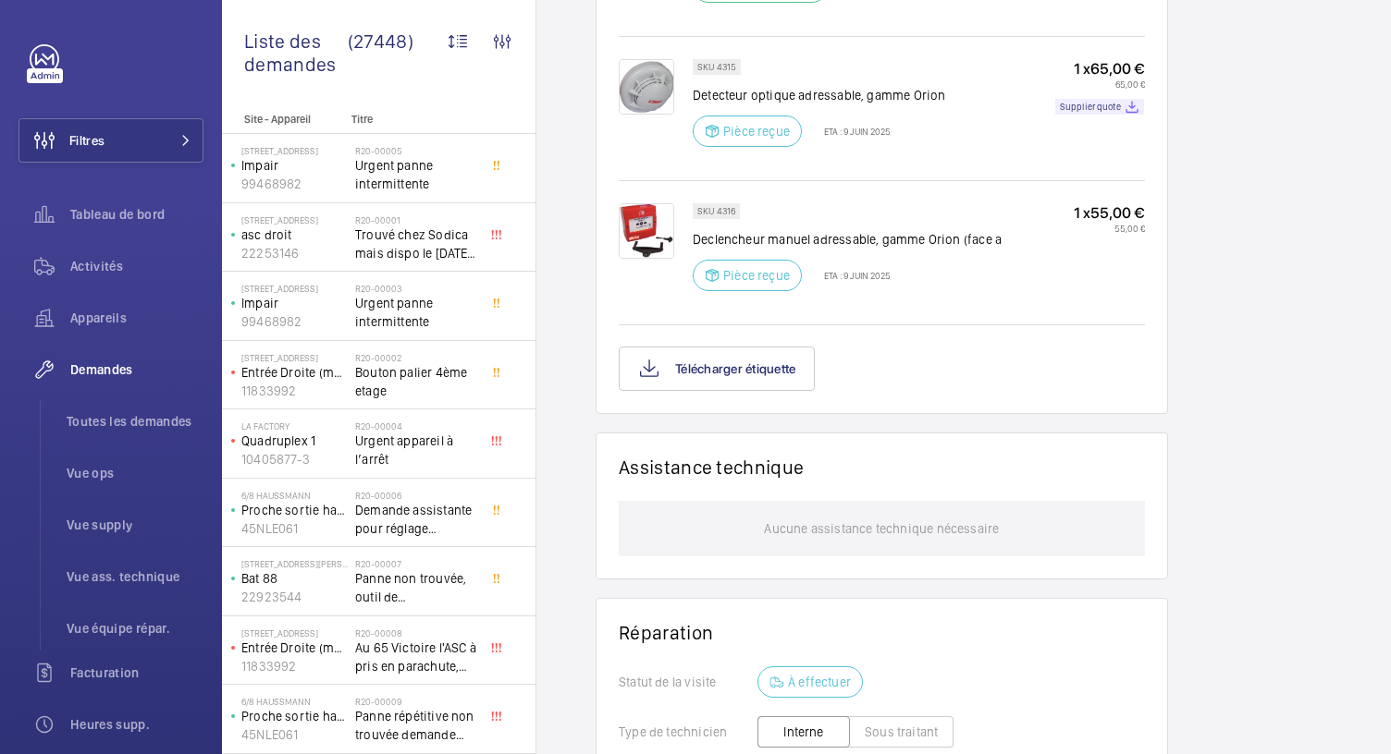
scroll to position [1465, 0]
click at [1095, 102] on p "Supplier quote" at bounding box center [1090, 104] width 61 height 6
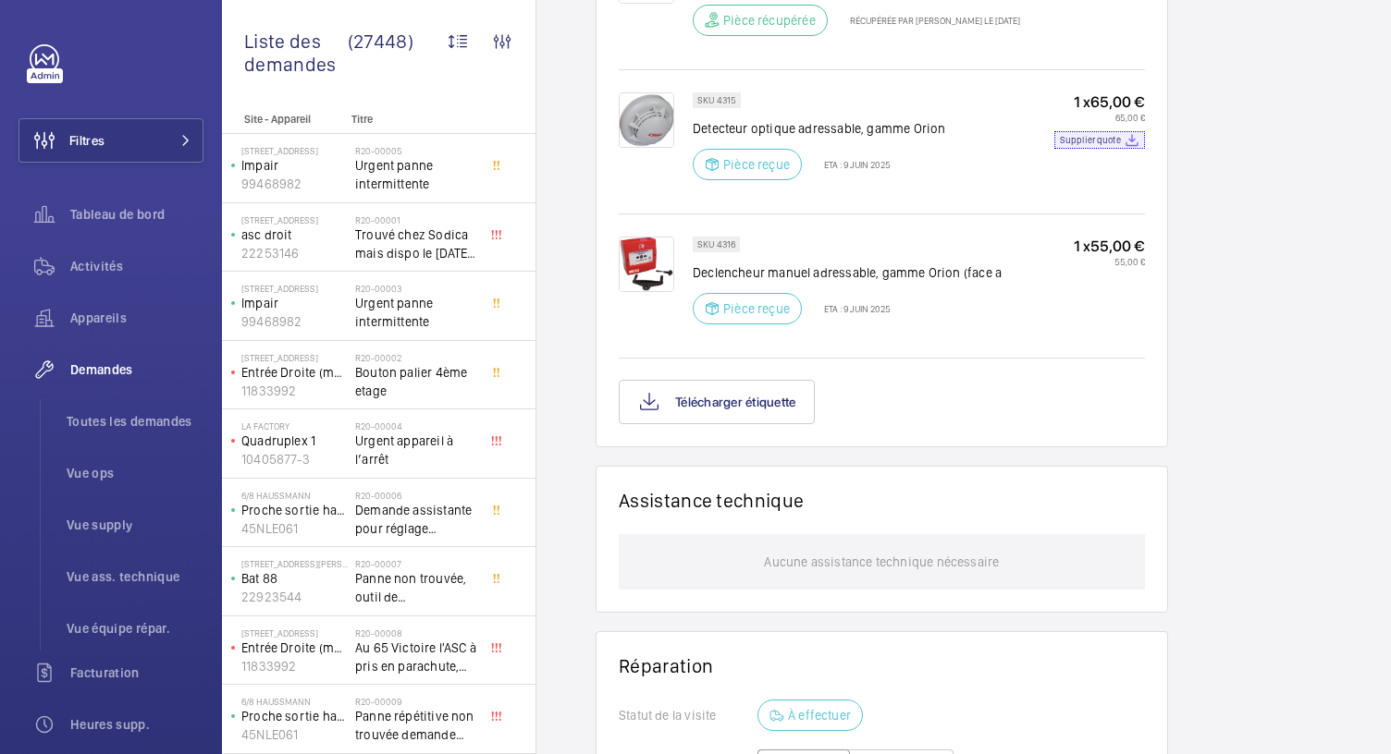
scroll to position [1429, 0]
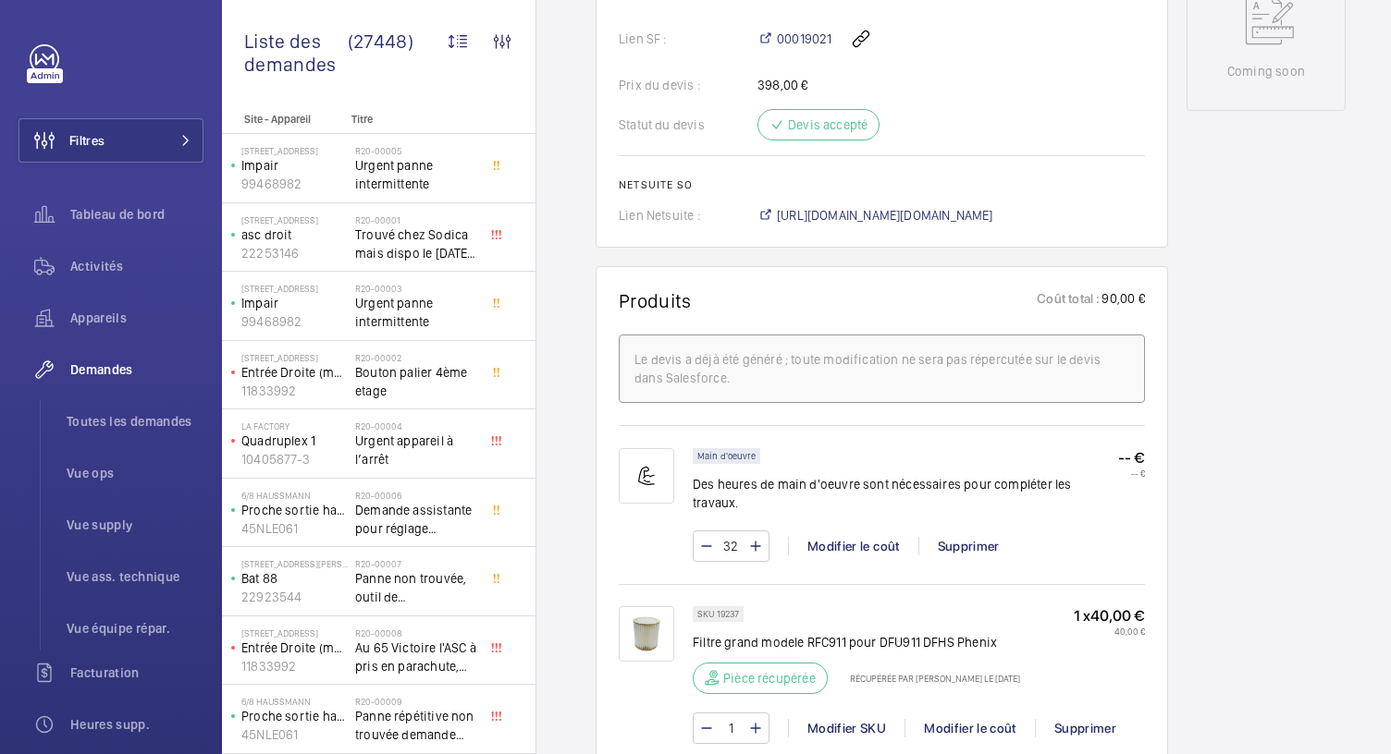
scroll to position [976, 0]
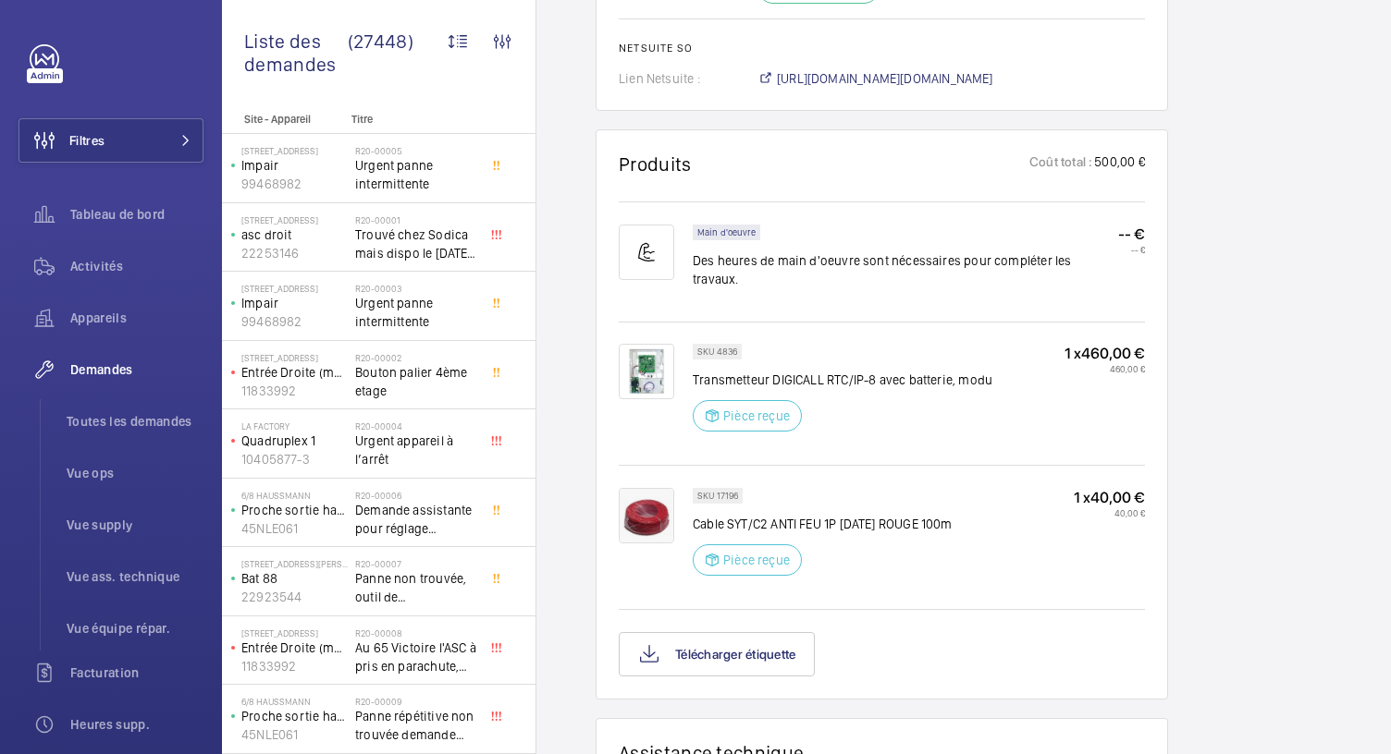
scroll to position [1235, 0]
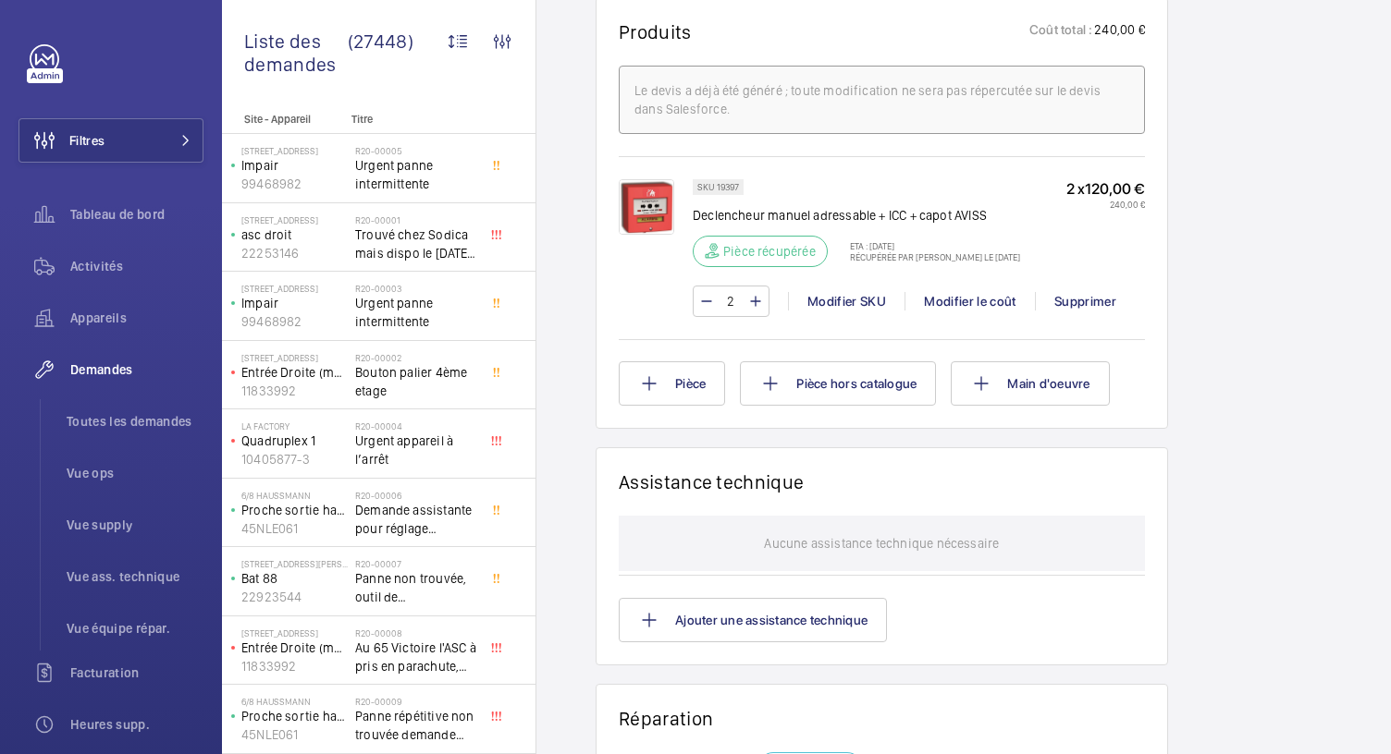
scroll to position [1165, 0]
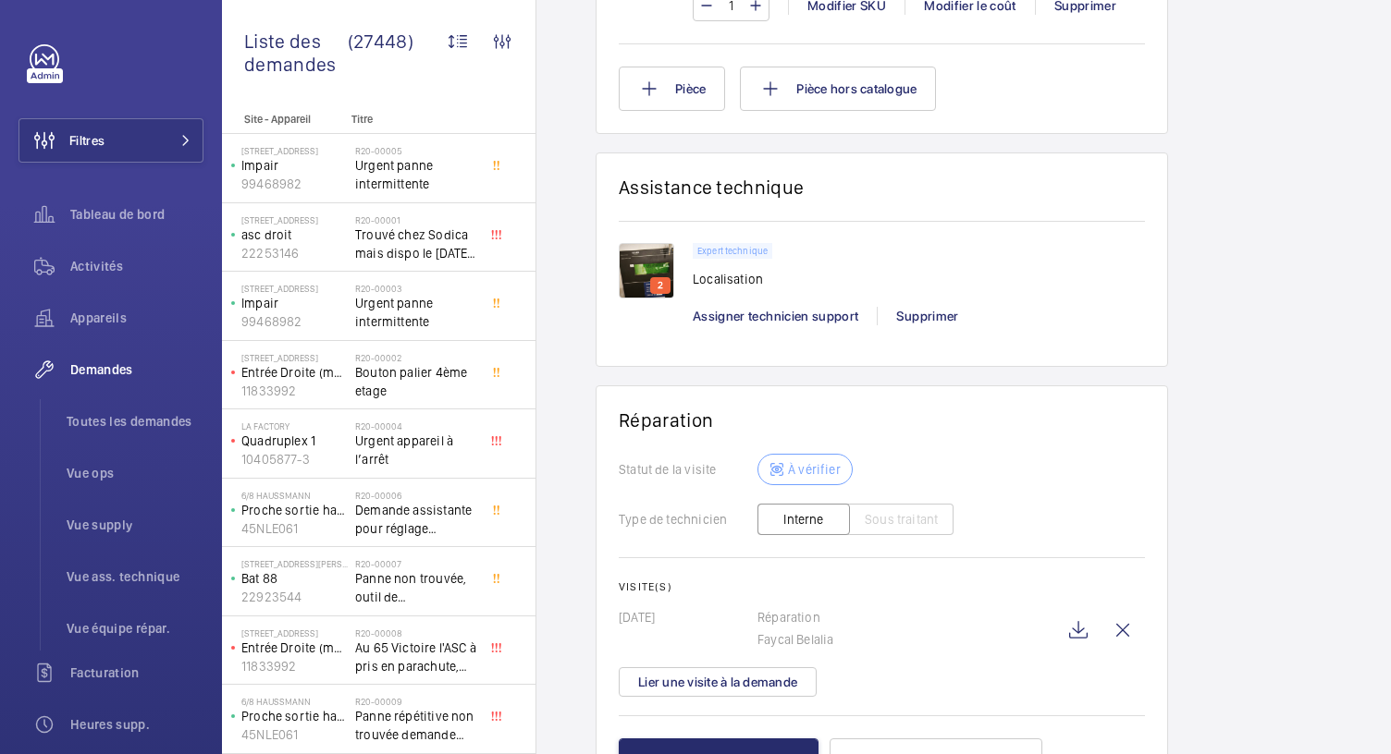
scroll to position [1907, 0]
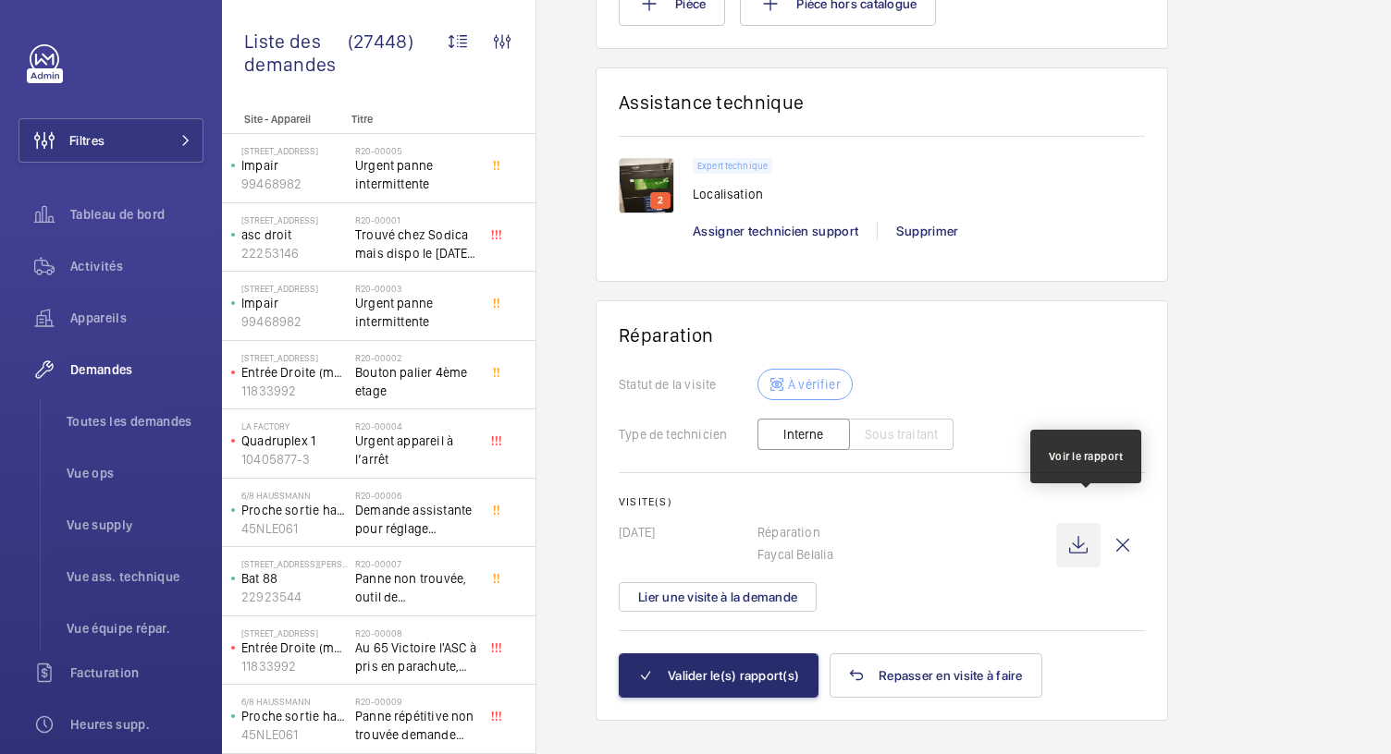
click at [1093, 526] on wm-front-icon-button at bounding box center [1078, 545] width 44 height 44
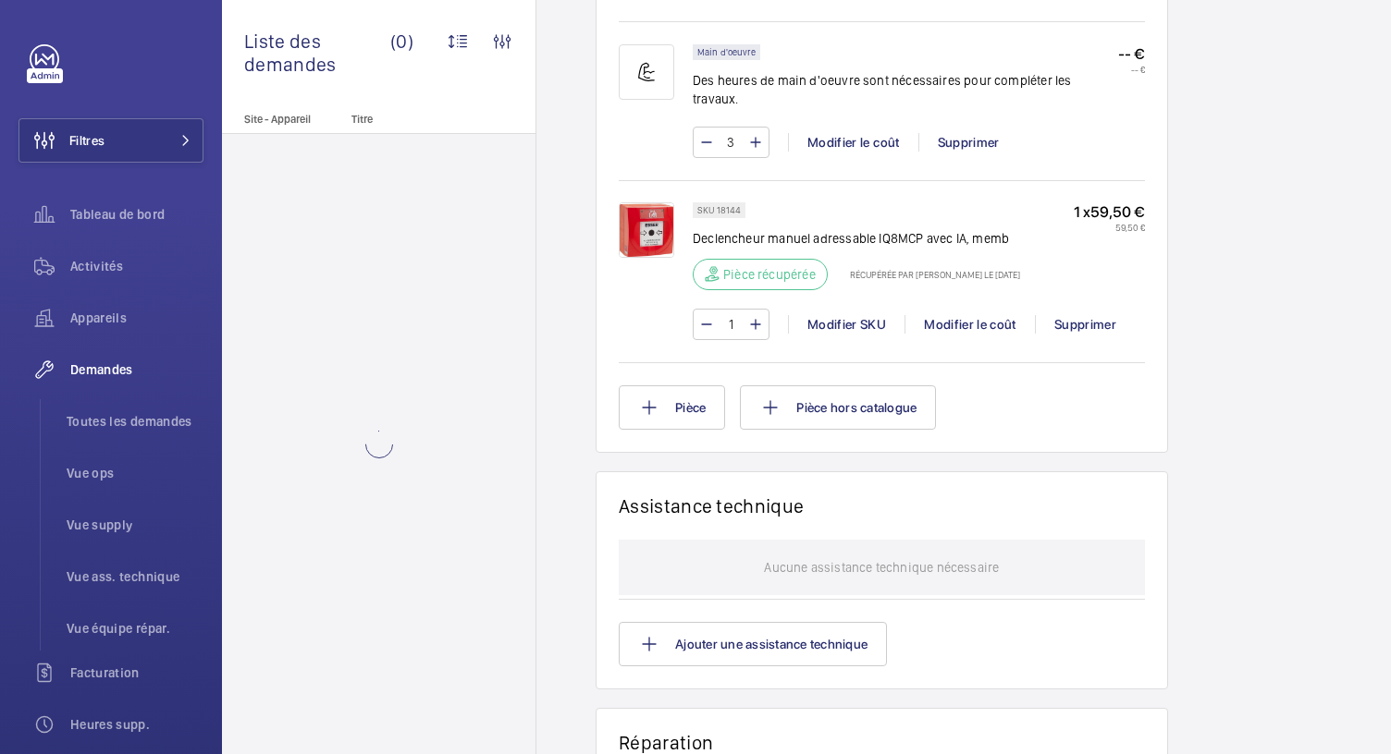
scroll to position [1228, 0]
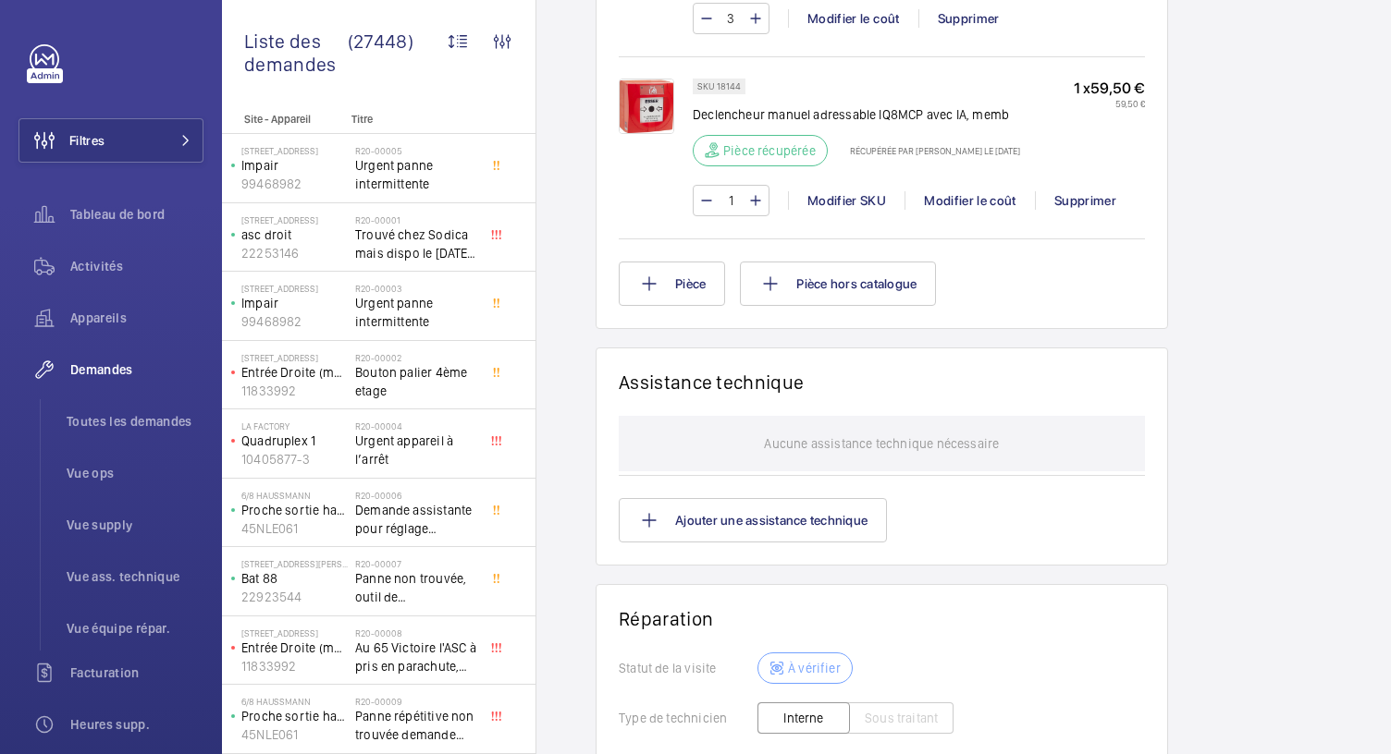
scroll to position [1636, 0]
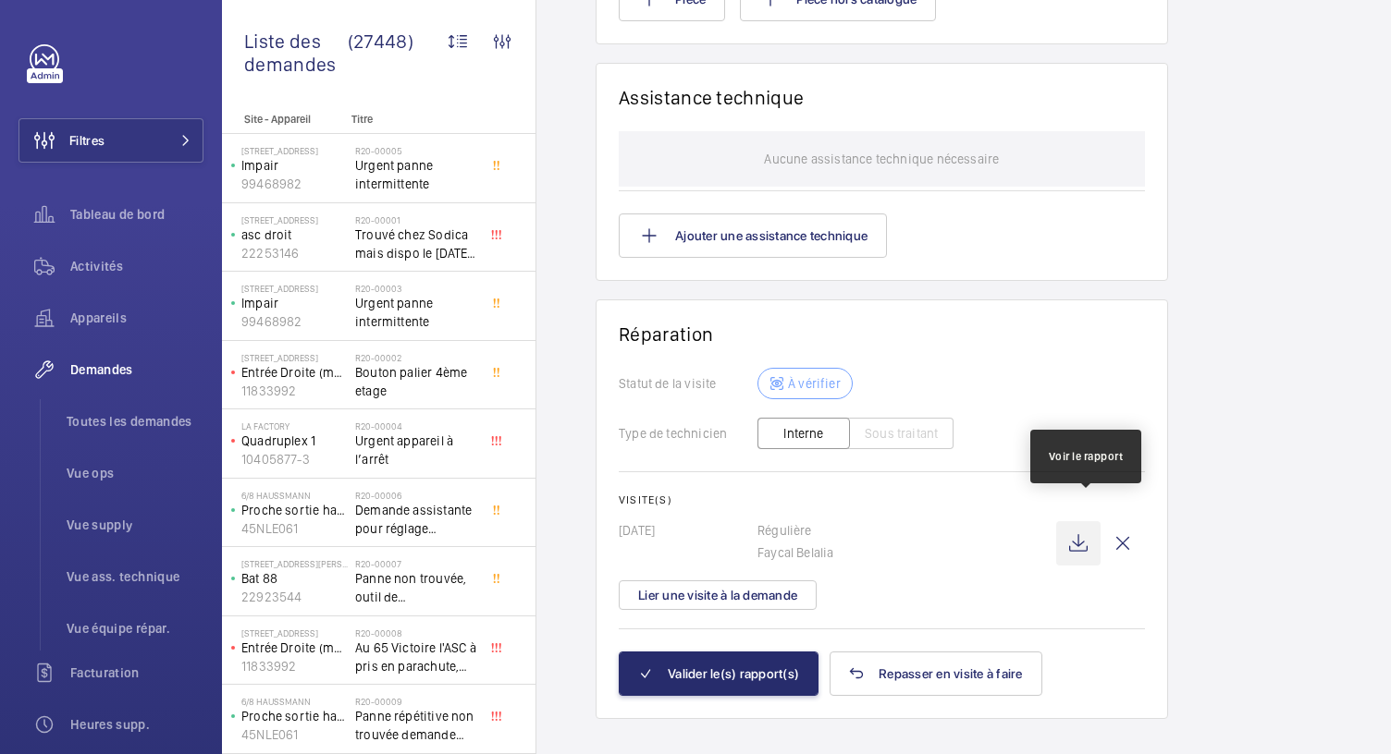
click at [1094, 521] on wm-front-icon-button at bounding box center [1078, 543] width 44 height 44
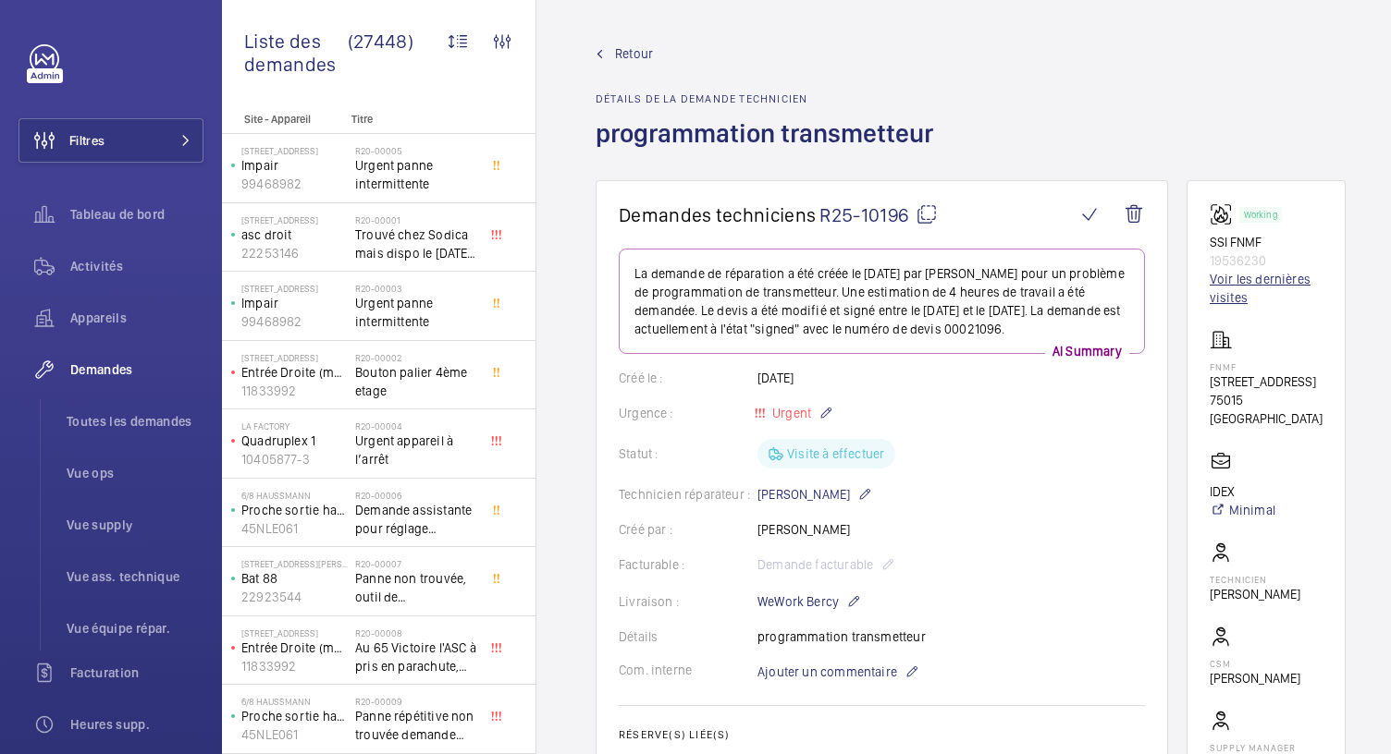
click at [1232, 285] on link "Voir les dernières visites" at bounding box center [1265, 288] width 113 height 37
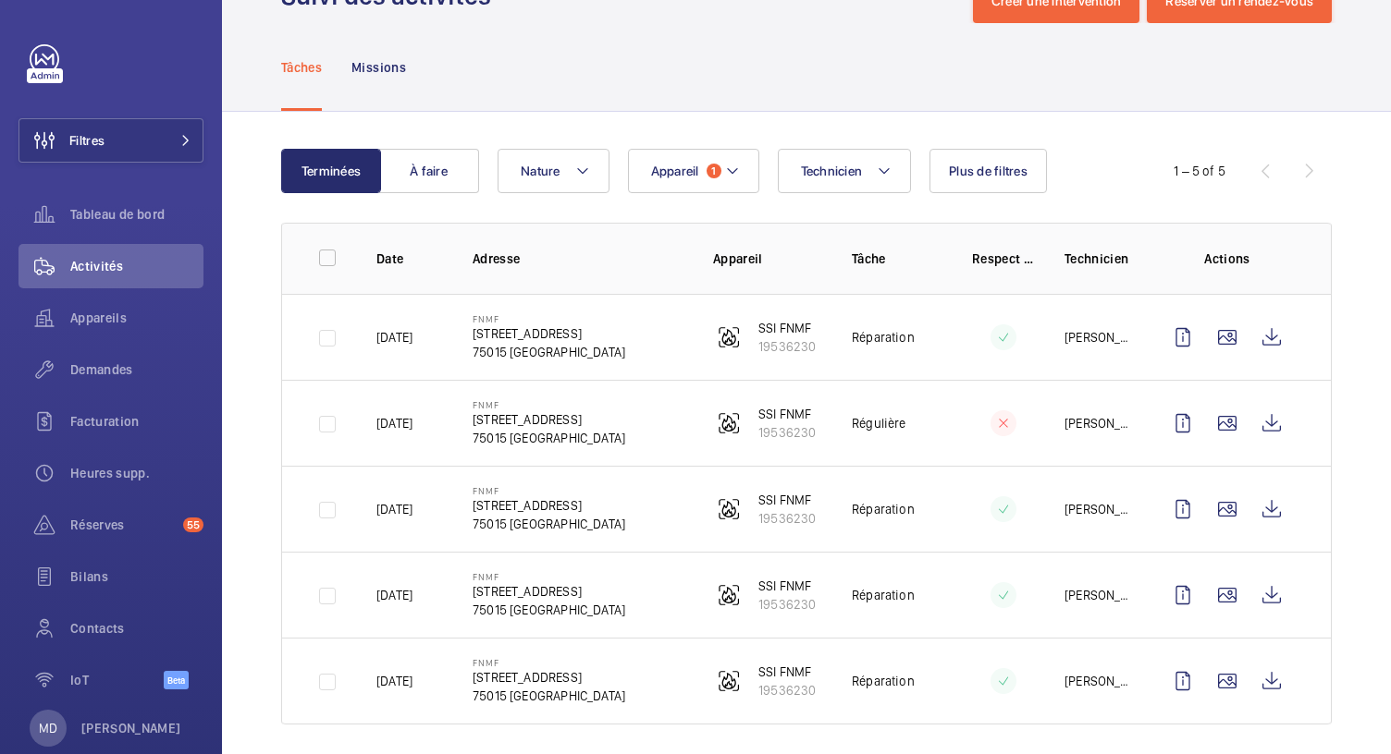
scroll to position [78, 0]
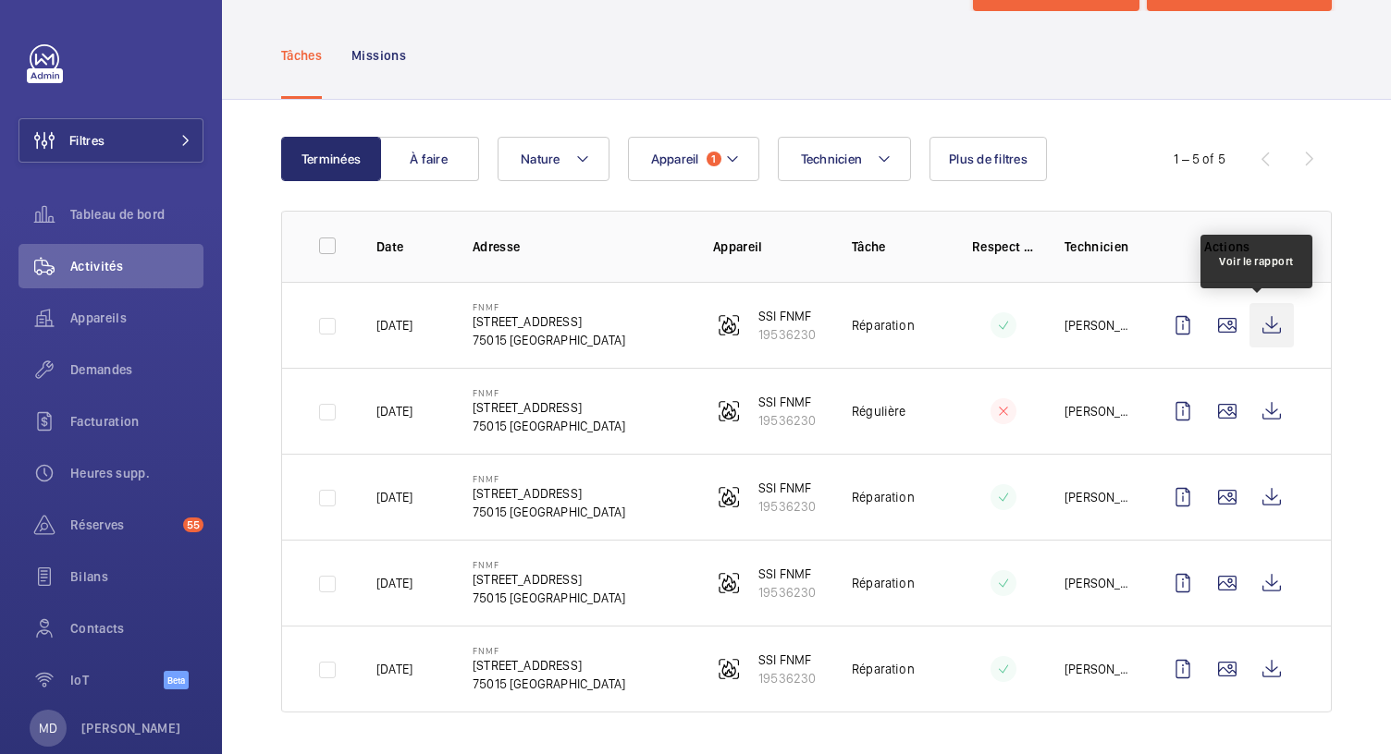
click at [1268, 325] on wm-front-icon-button at bounding box center [1271, 325] width 44 height 44
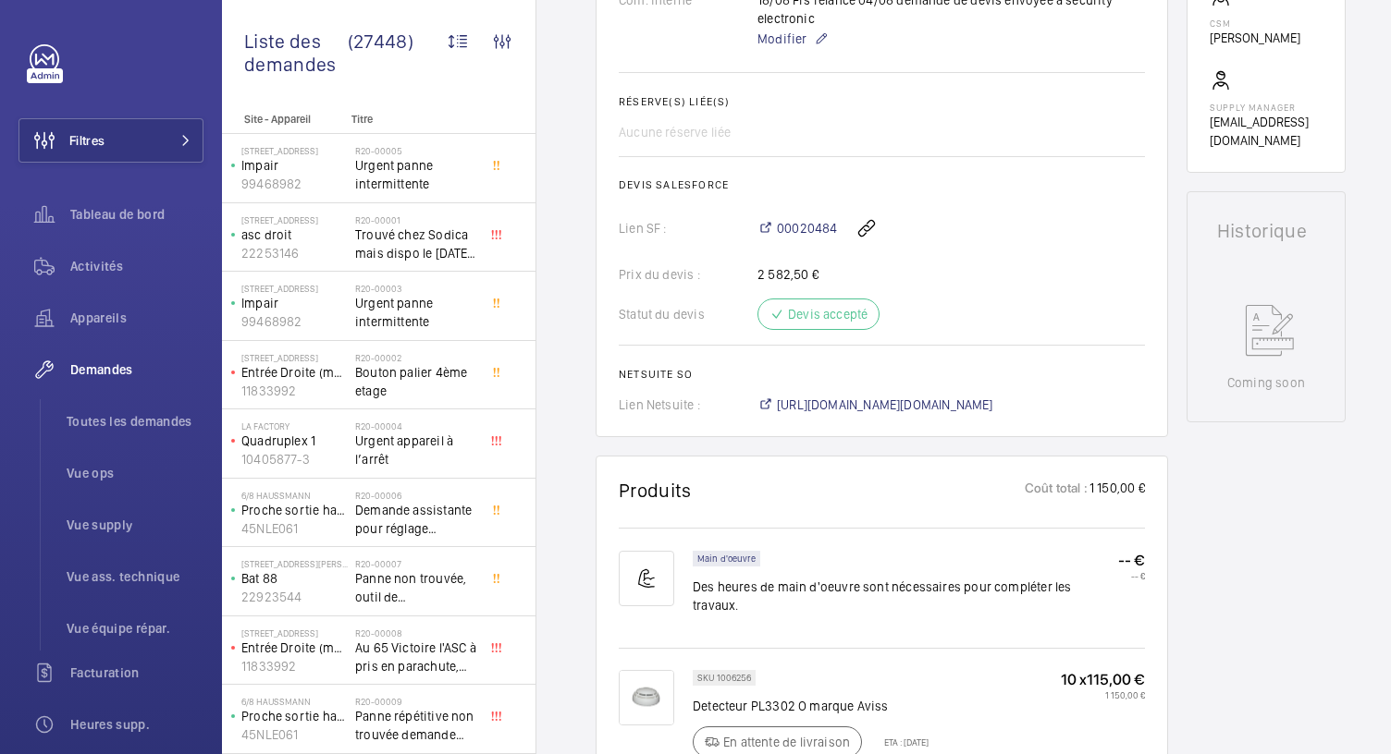
scroll to position [669, 0]
click at [918, 406] on span "[URL][DOMAIN_NAME][DOMAIN_NAME]" at bounding box center [885, 406] width 216 height 18
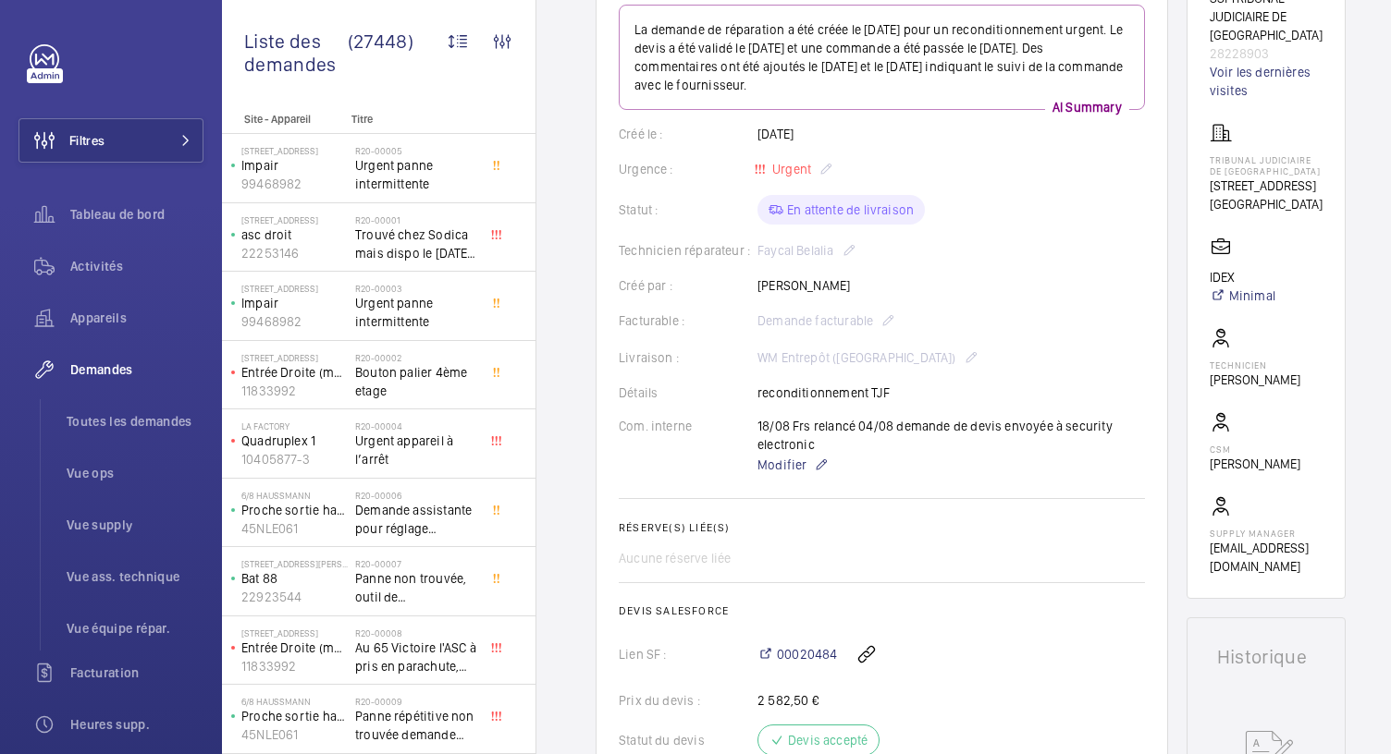
scroll to position [0, 0]
